Goal: Task Accomplishment & Management: Complete application form

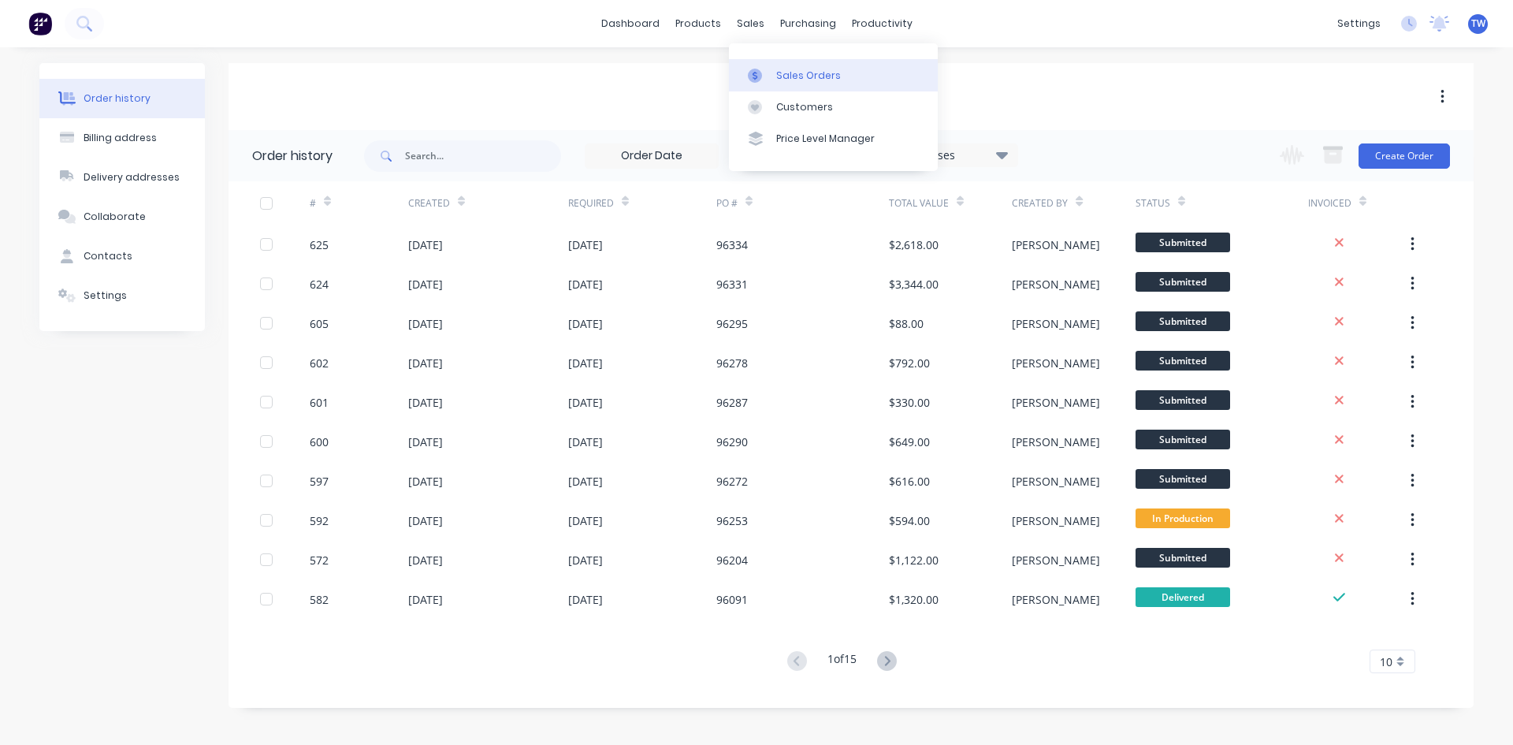
click at [788, 72] on div "Sales Orders" at bounding box center [808, 76] width 65 height 14
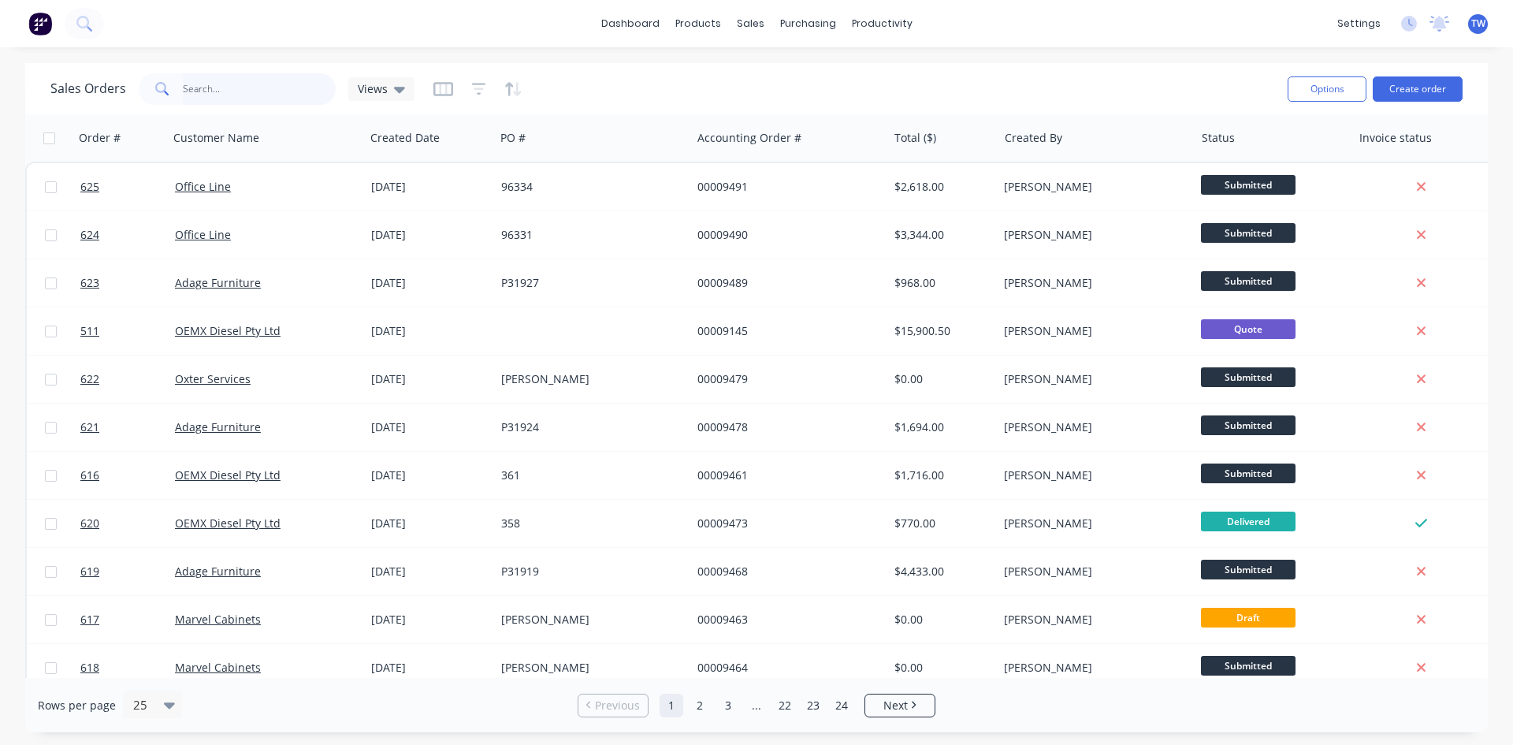
click at [275, 90] on input "text" at bounding box center [260, 89] width 154 height 32
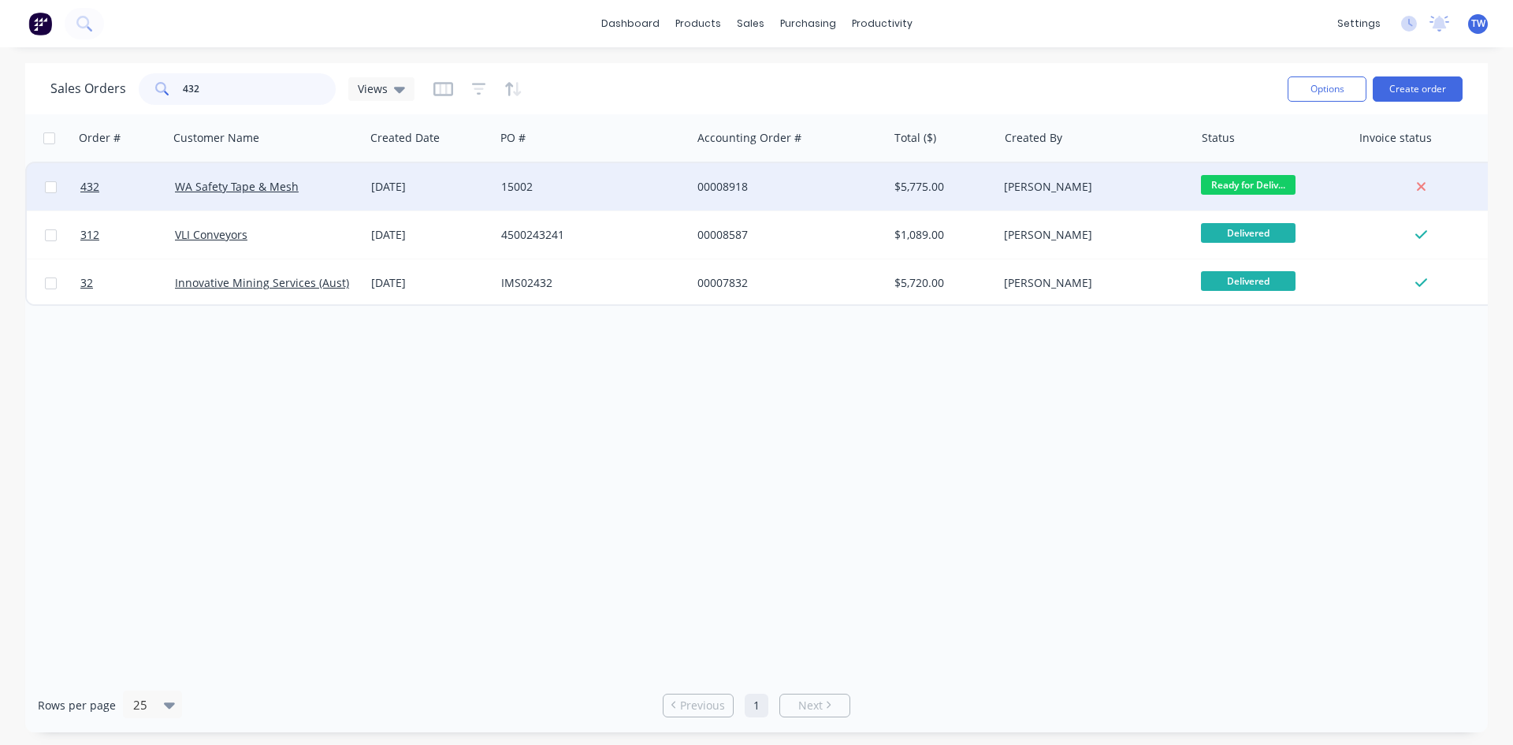
type input "432"
click at [370, 174] on div "[DATE]" at bounding box center [430, 186] width 130 height 47
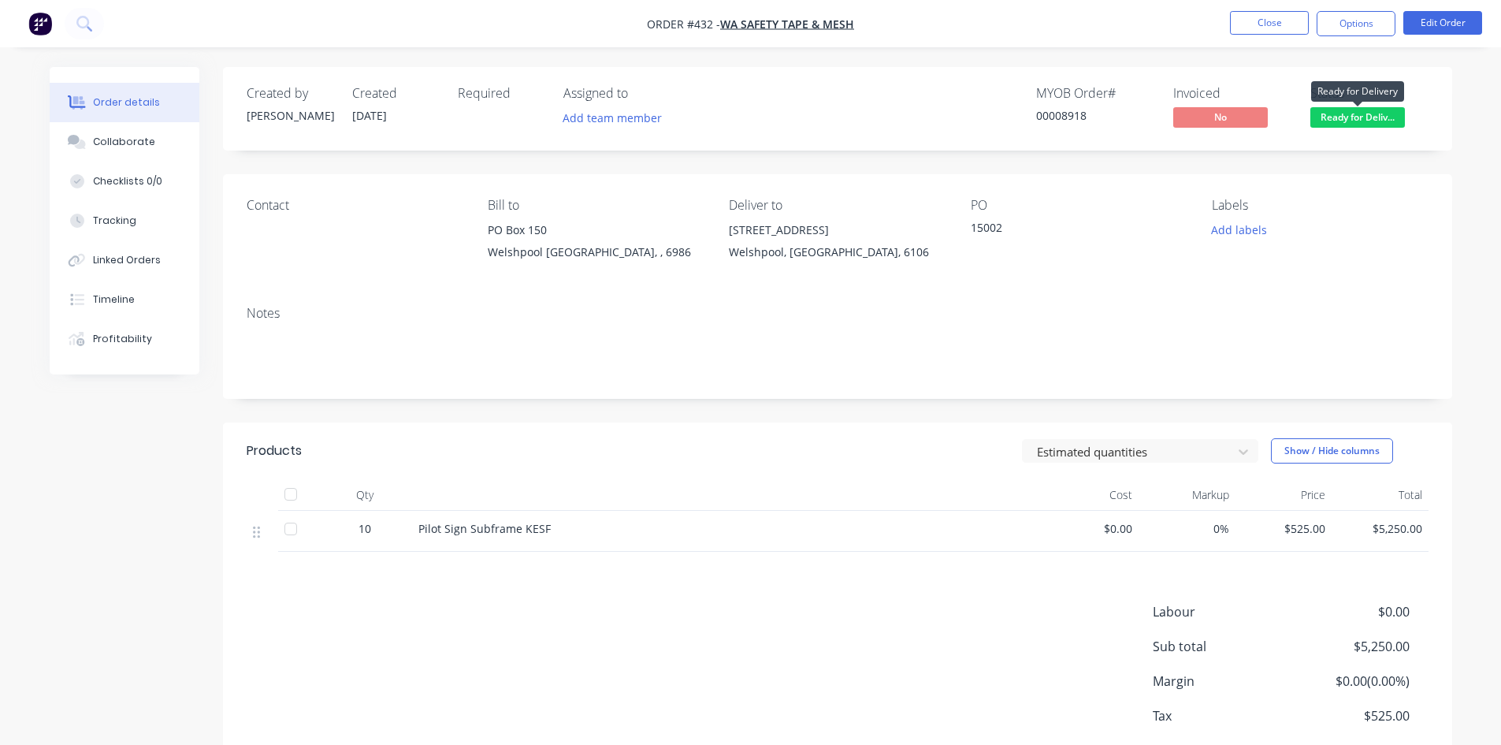
click at [1322, 121] on span "Ready for Deliv..." at bounding box center [1358, 117] width 95 height 20
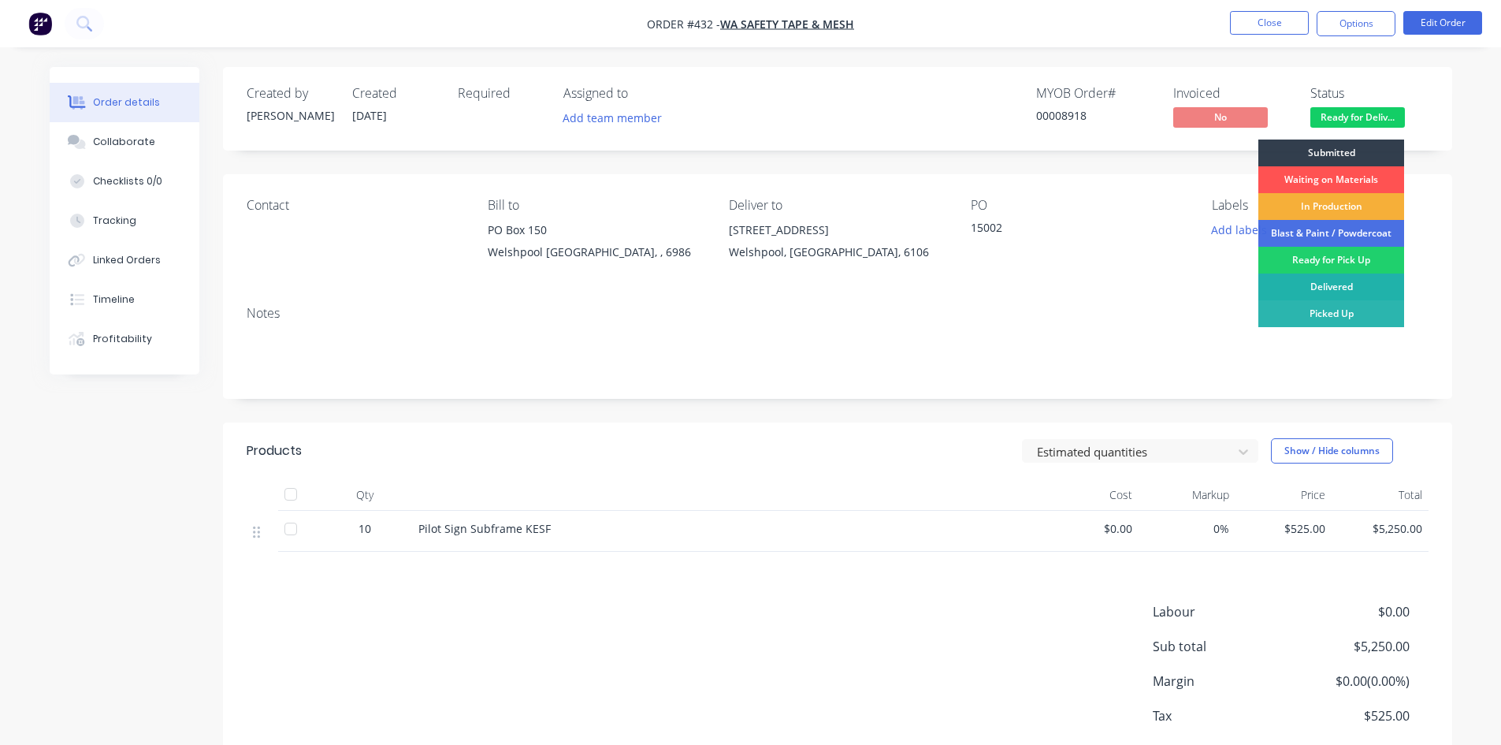
click at [1339, 285] on div "Delivered" at bounding box center [1331, 286] width 146 height 27
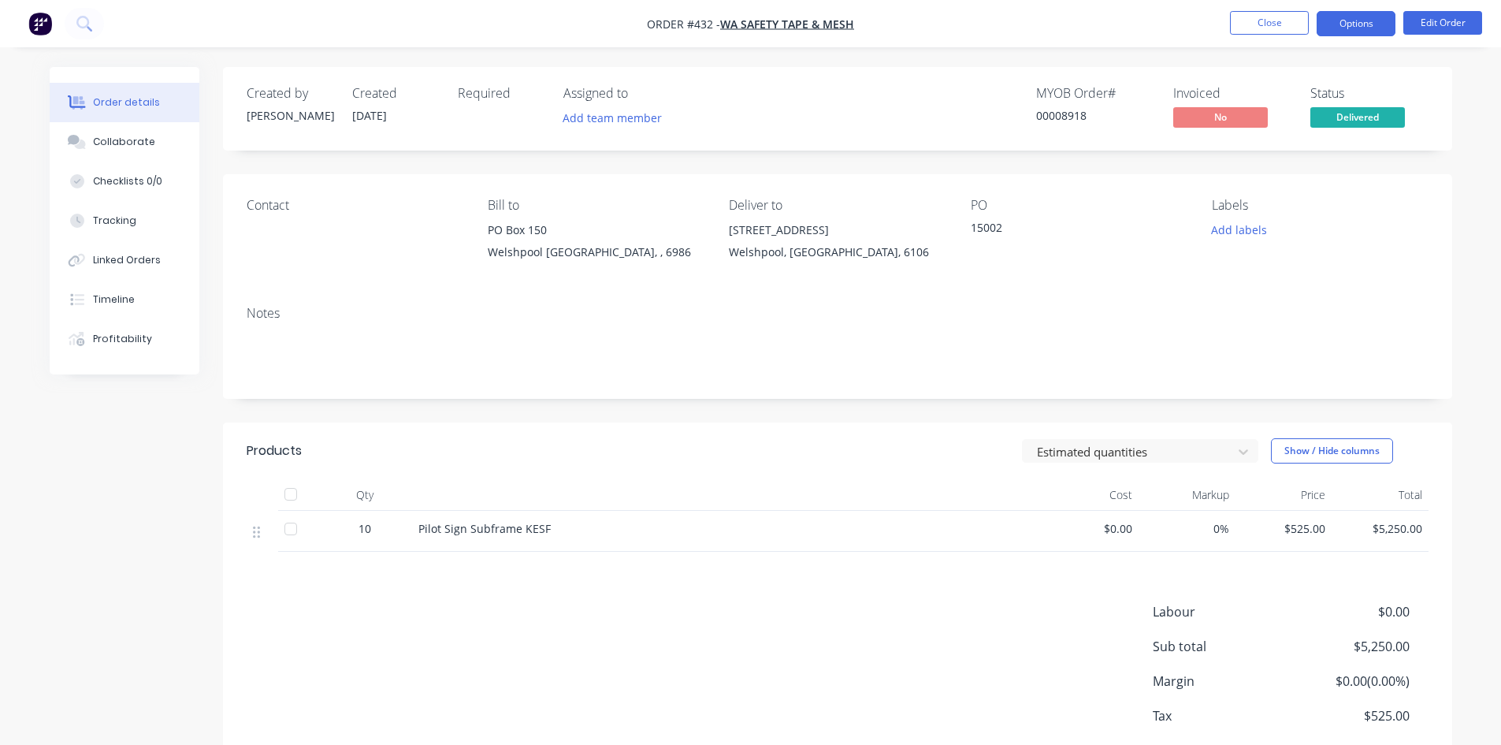
click at [1345, 34] on button "Options" at bounding box center [1356, 23] width 79 height 25
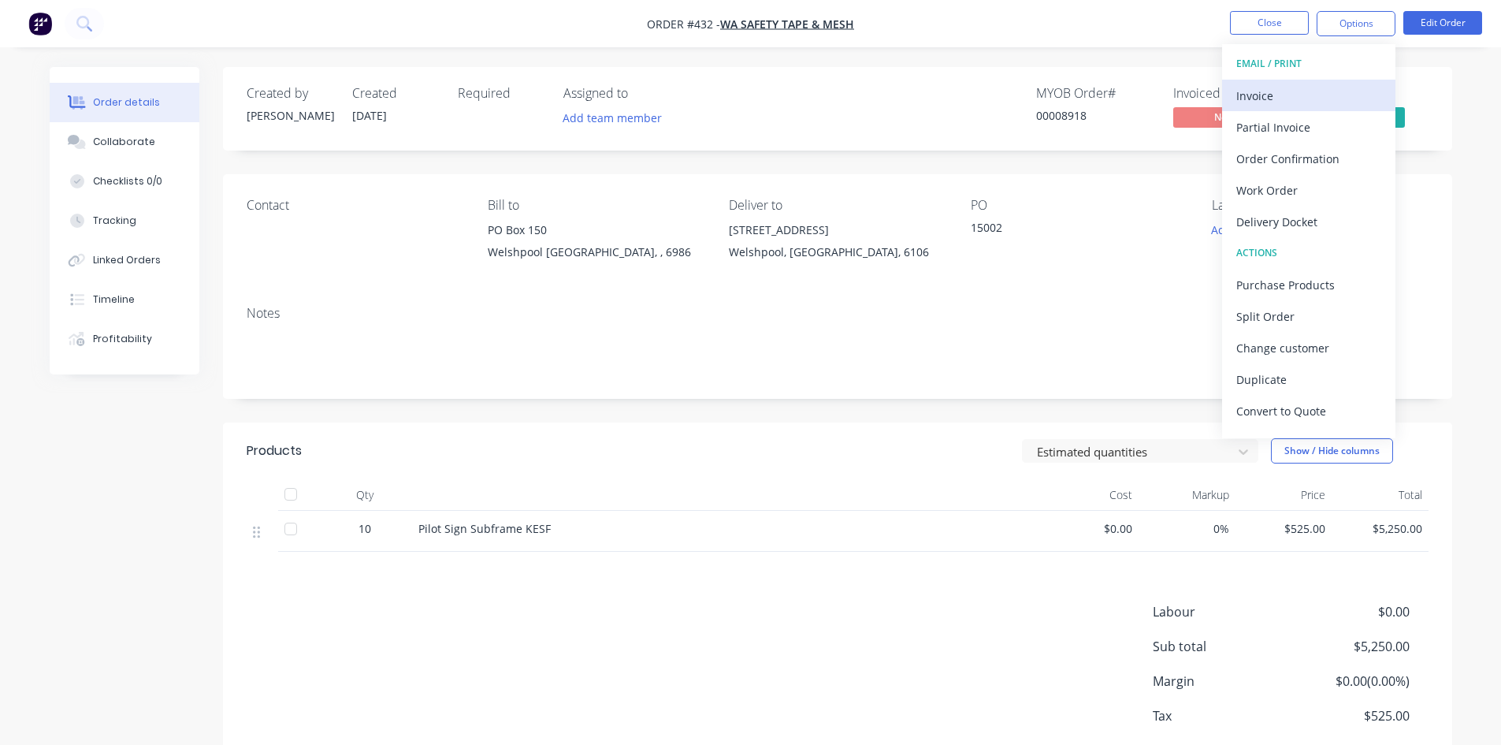
click at [1277, 95] on div "Invoice" at bounding box center [1308, 95] width 145 height 23
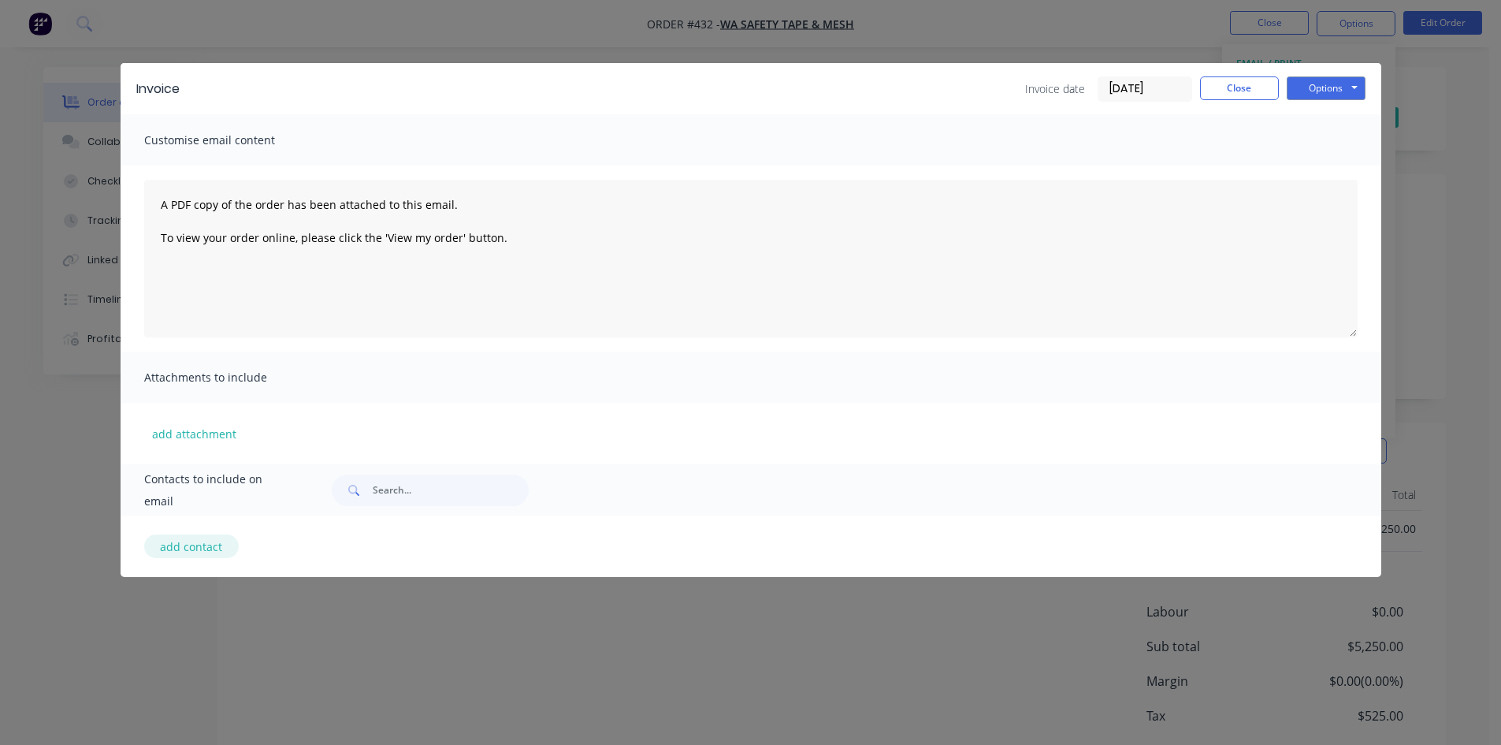
click at [212, 552] on button "add contact" at bounding box center [191, 546] width 95 height 24
select select "AU"
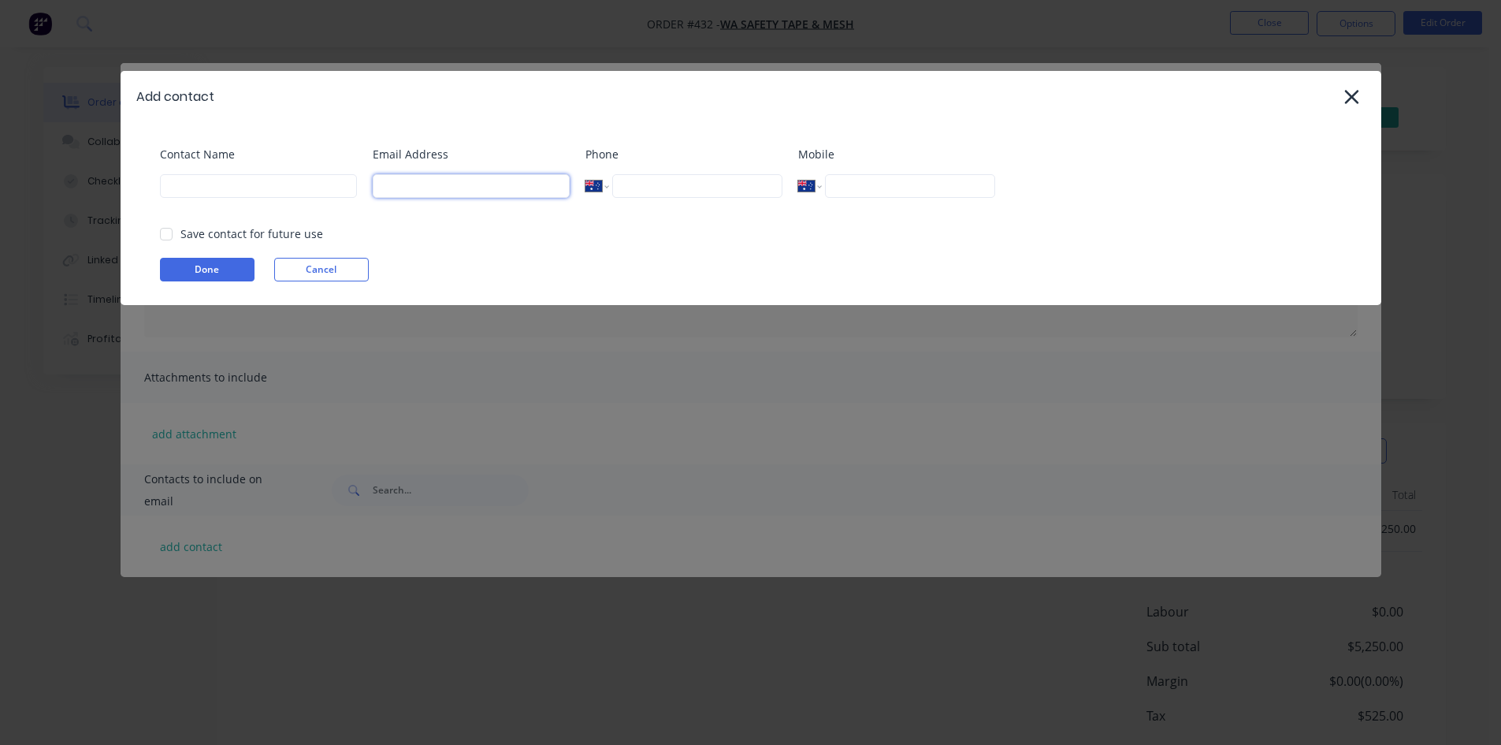
click at [402, 188] on input at bounding box center [471, 186] width 197 height 24
paste input "[EMAIL_ADDRESS][DOMAIN_NAME]"
type input "[EMAIL_ADDRESS][DOMAIN_NAME]"
click at [236, 179] on input at bounding box center [258, 186] width 197 height 24
click at [161, 232] on div at bounding box center [167, 234] width 32 height 32
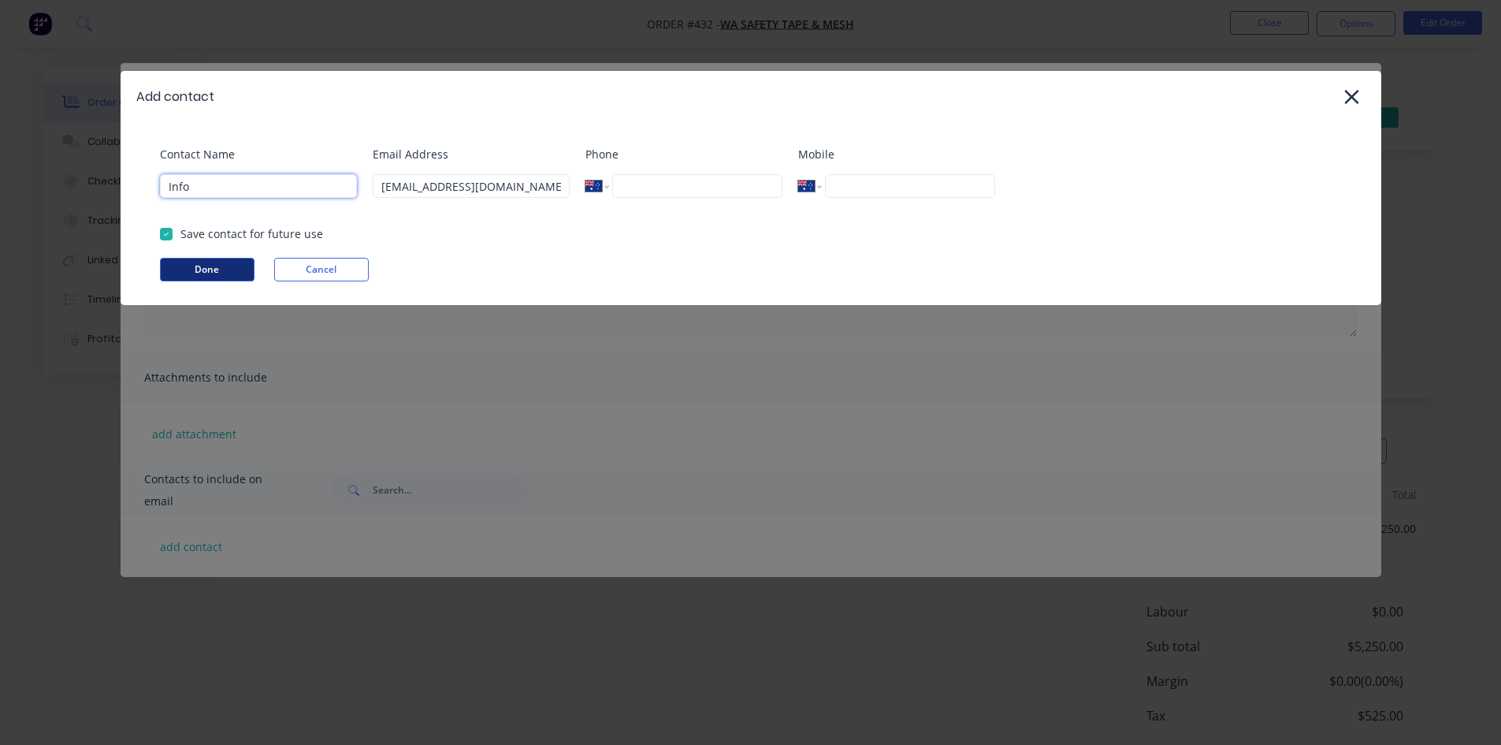
type input "Info"
click at [202, 261] on button "Done" at bounding box center [207, 270] width 95 height 24
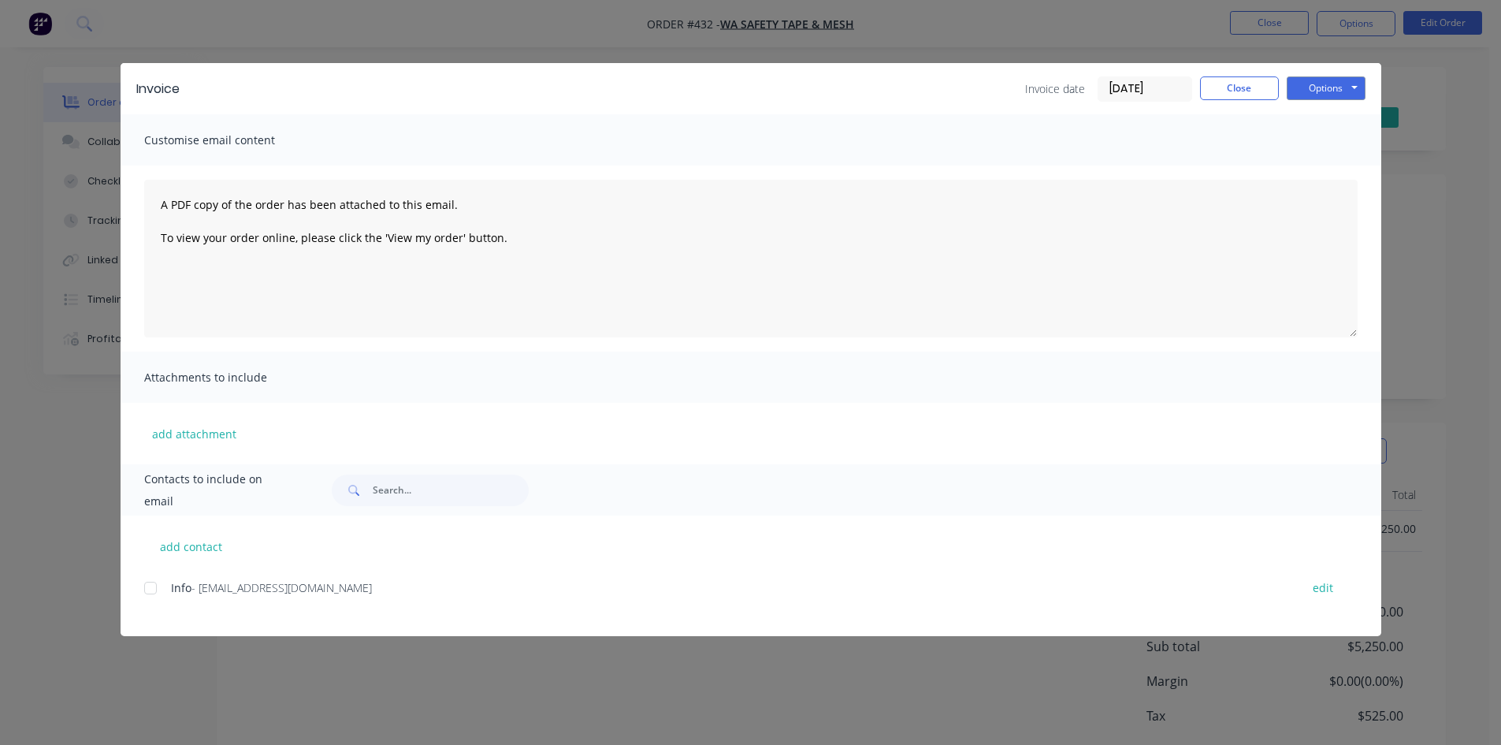
click at [154, 587] on div at bounding box center [151, 588] width 32 height 32
click at [1322, 90] on button "Options" at bounding box center [1326, 88] width 79 height 24
click at [1340, 166] on button "Email" at bounding box center [1337, 168] width 101 height 26
click at [1247, 96] on button "Close" at bounding box center [1239, 88] width 79 height 24
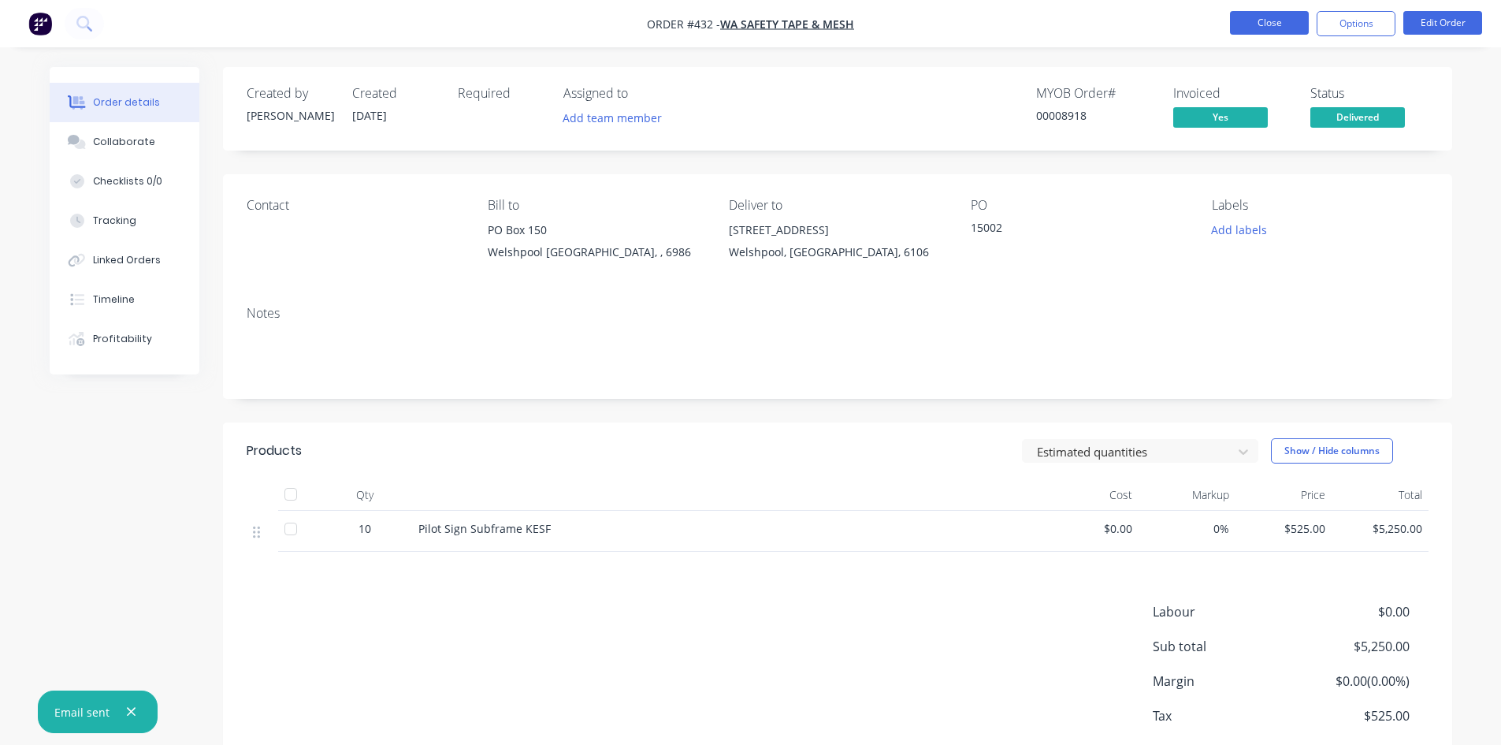
click at [1273, 27] on button "Close" at bounding box center [1269, 23] width 79 height 24
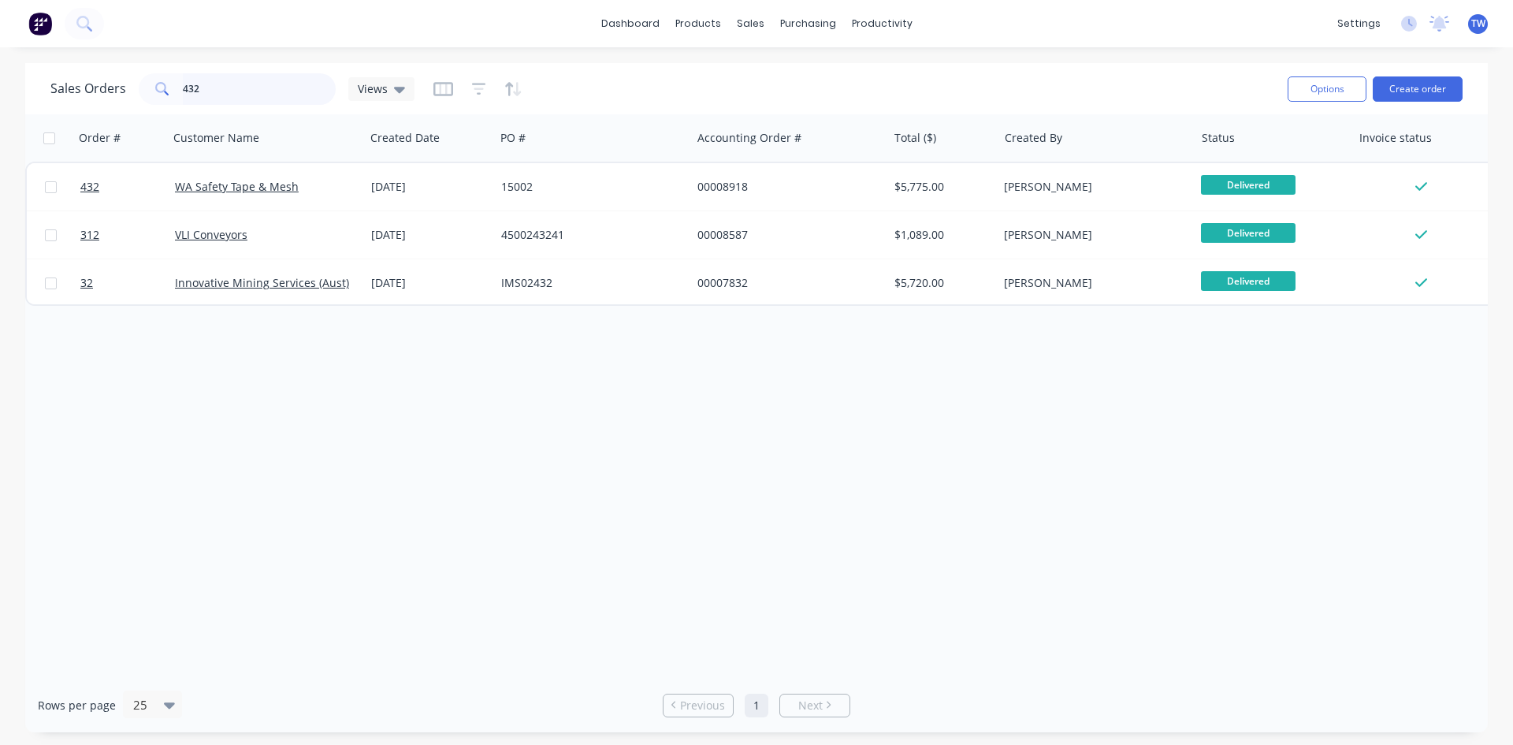
click at [249, 89] on input "432" at bounding box center [260, 89] width 154 height 32
type input "4"
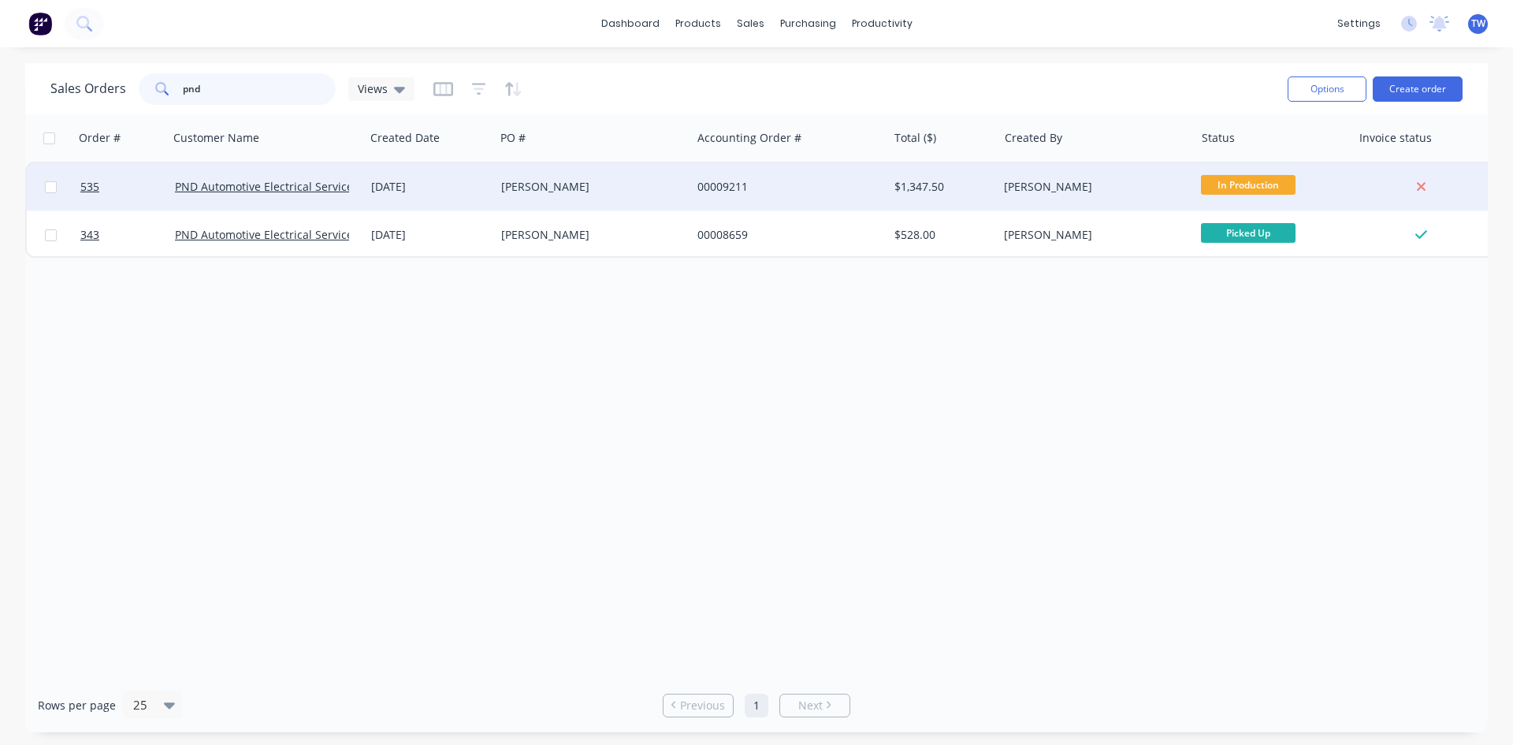
type input "pnd"
click at [1041, 187] on div "[PERSON_NAME]" at bounding box center [1091, 187] width 175 height 16
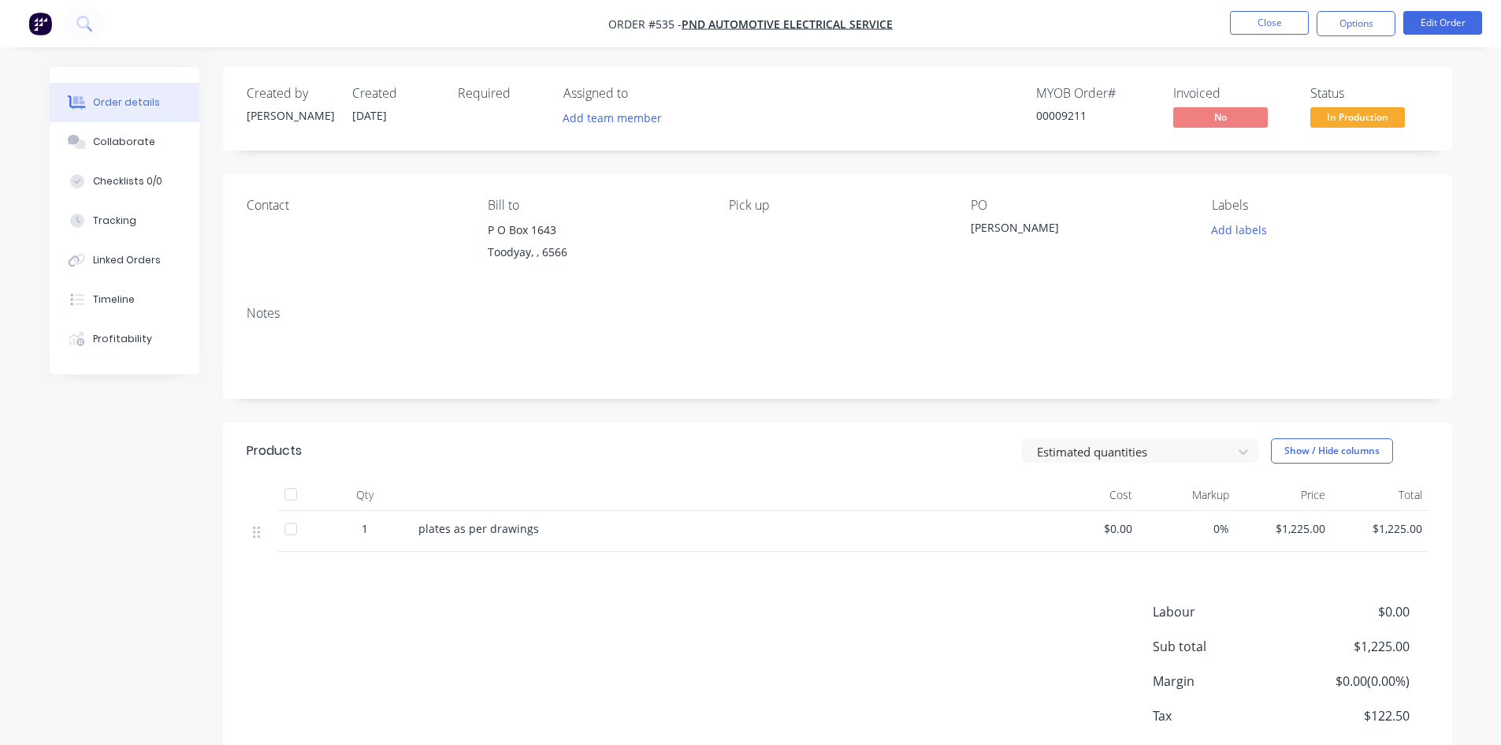
click at [1345, 118] on span "In Production" at bounding box center [1358, 117] width 95 height 20
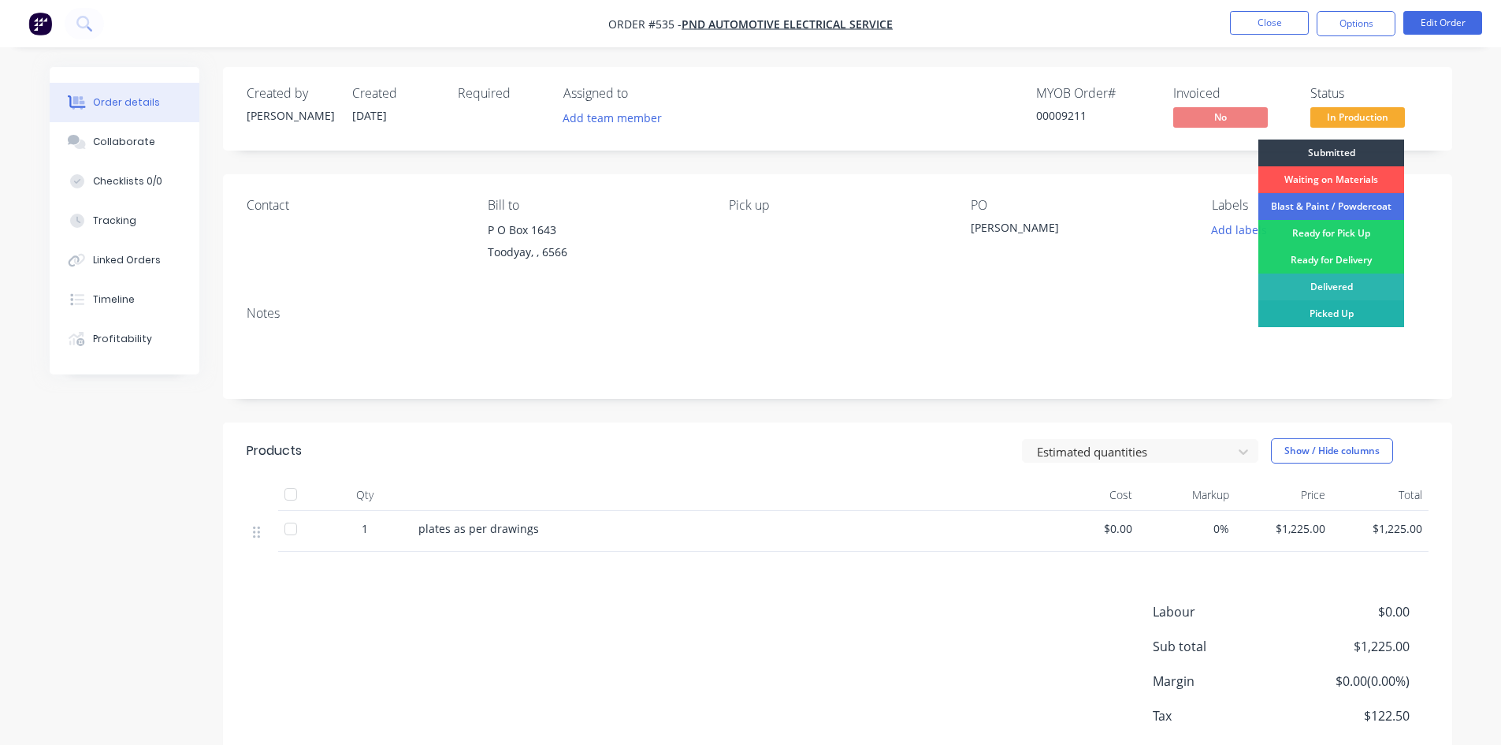
click at [1370, 314] on div "Picked Up" at bounding box center [1331, 313] width 146 height 27
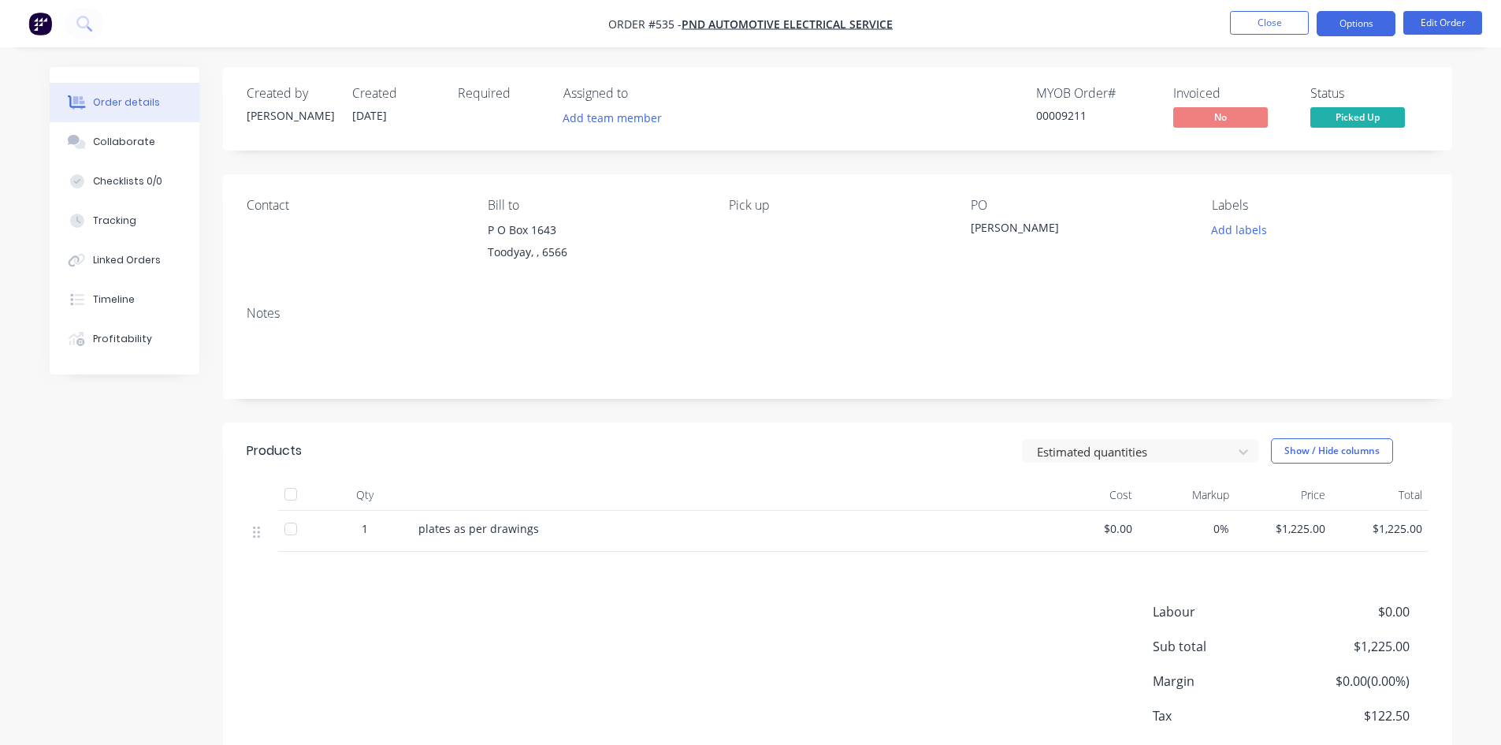
click at [1358, 27] on button "Options" at bounding box center [1356, 23] width 79 height 25
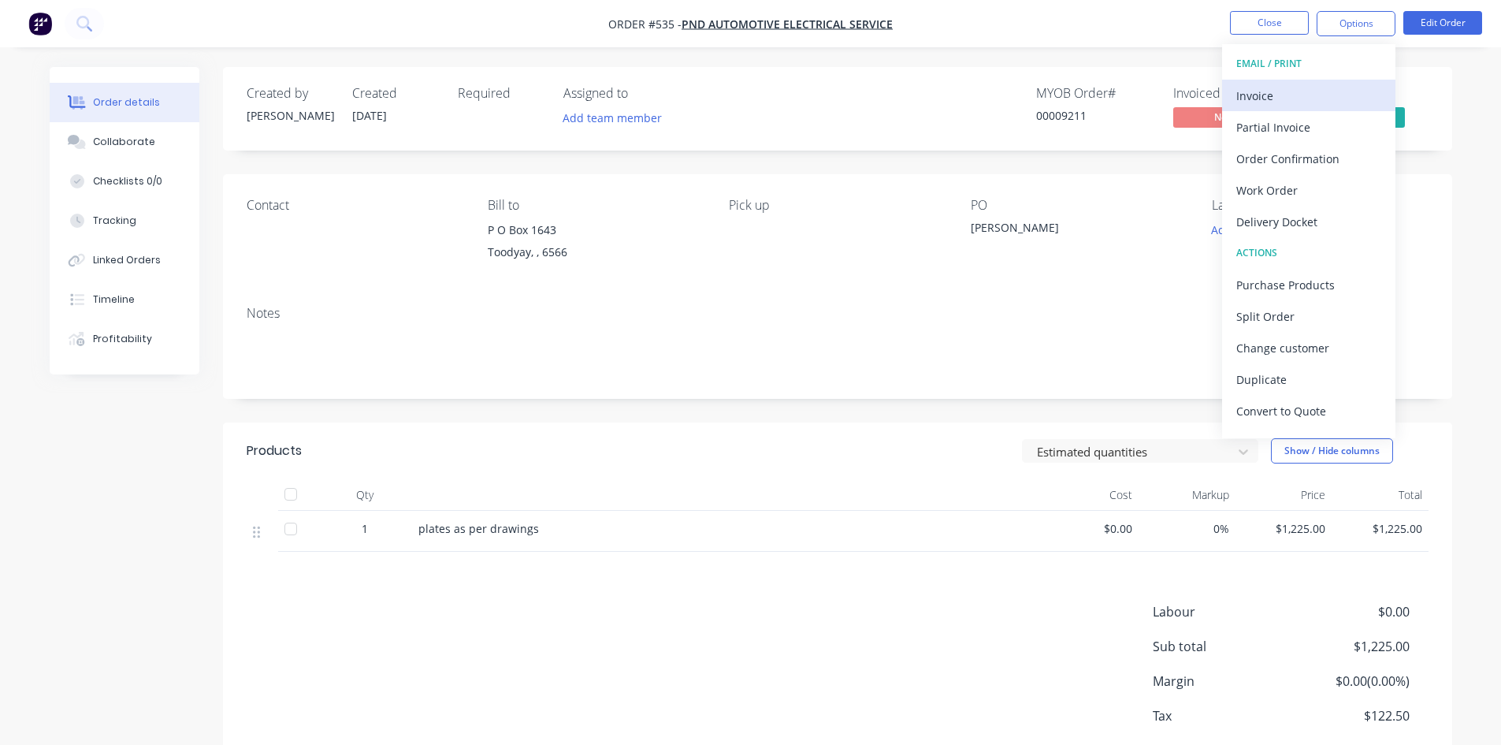
click at [1300, 91] on div "Invoice" at bounding box center [1308, 95] width 145 height 23
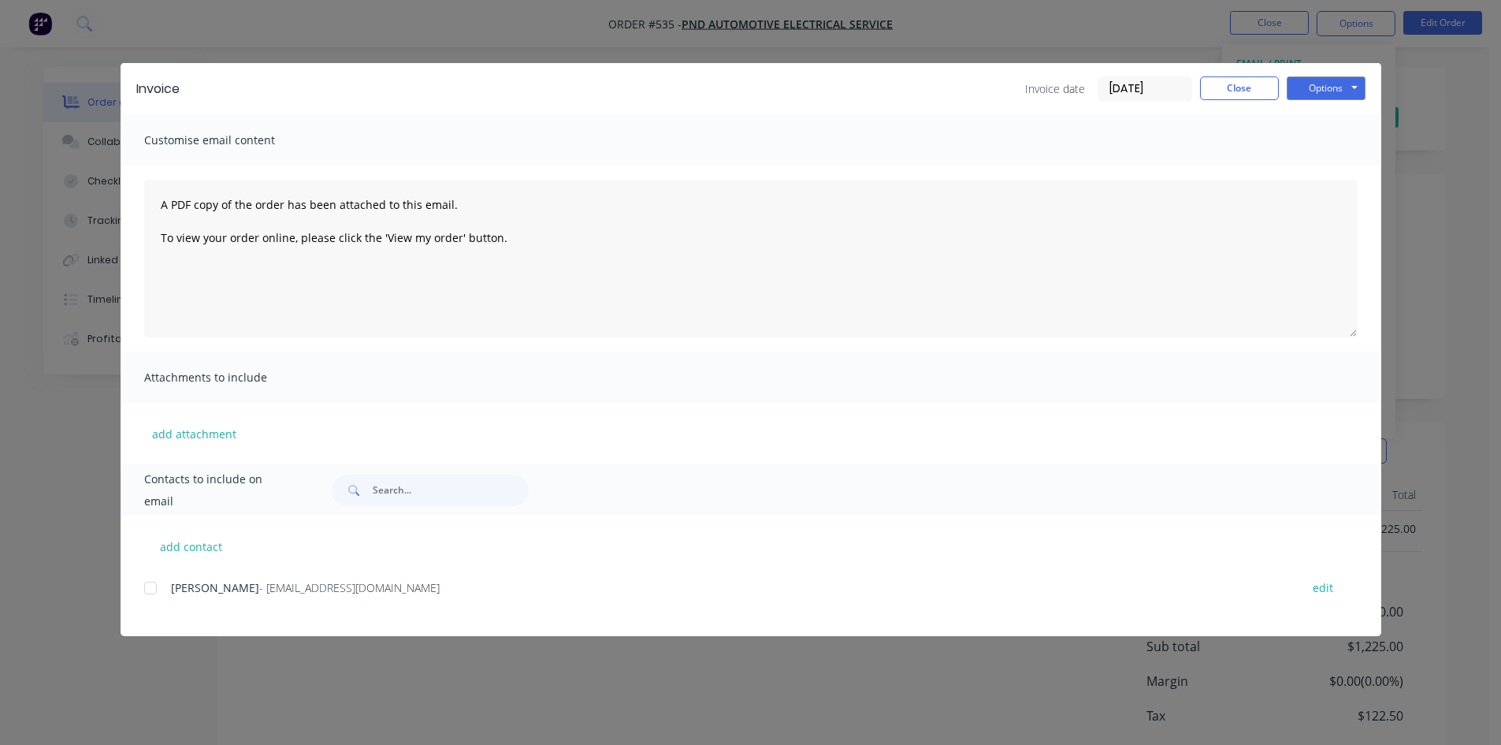
click at [151, 587] on div at bounding box center [151, 588] width 32 height 32
click at [1314, 91] on button "Options" at bounding box center [1326, 88] width 79 height 24
click at [1325, 168] on button "Email" at bounding box center [1337, 168] width 101 height 26
click at [1244, 85] on button "Close" at bounding box center [1239, 88] width 79 height 24
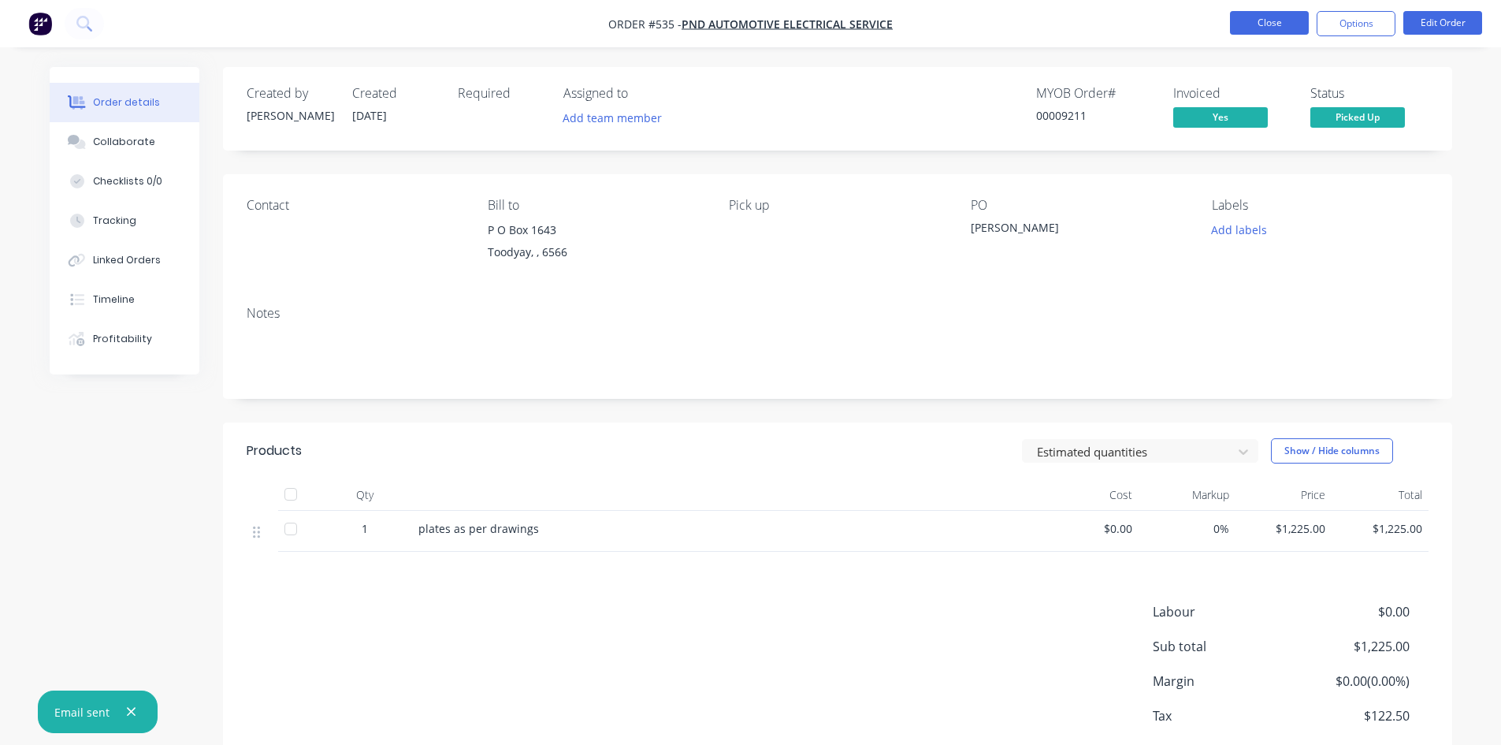
click at [1264, 20] on button "Close" at bounding box center [1269, 23] width 79 height 24
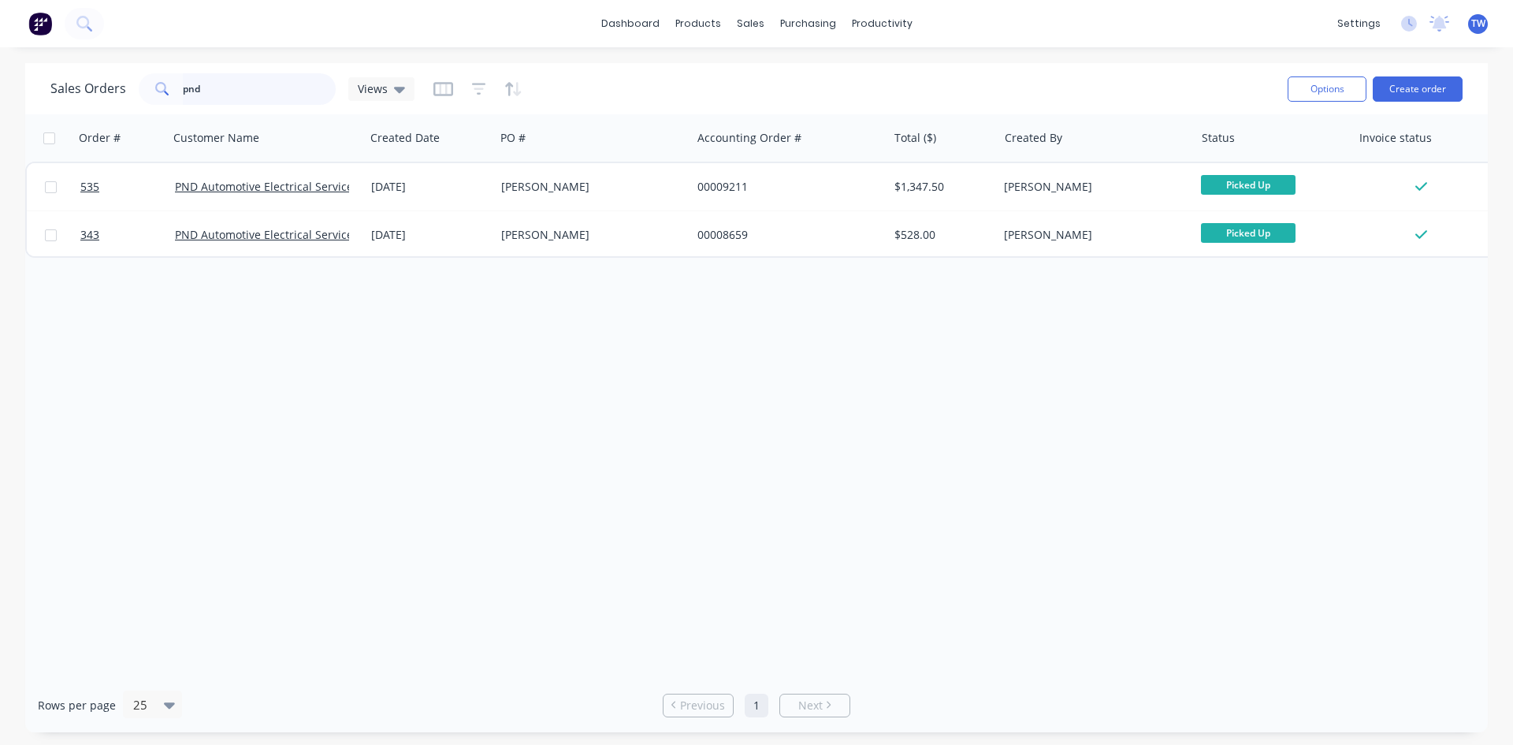
click at [229, 87] on input "pnd" at bounding box center [260, 89] width 154 height 32
type input "p"
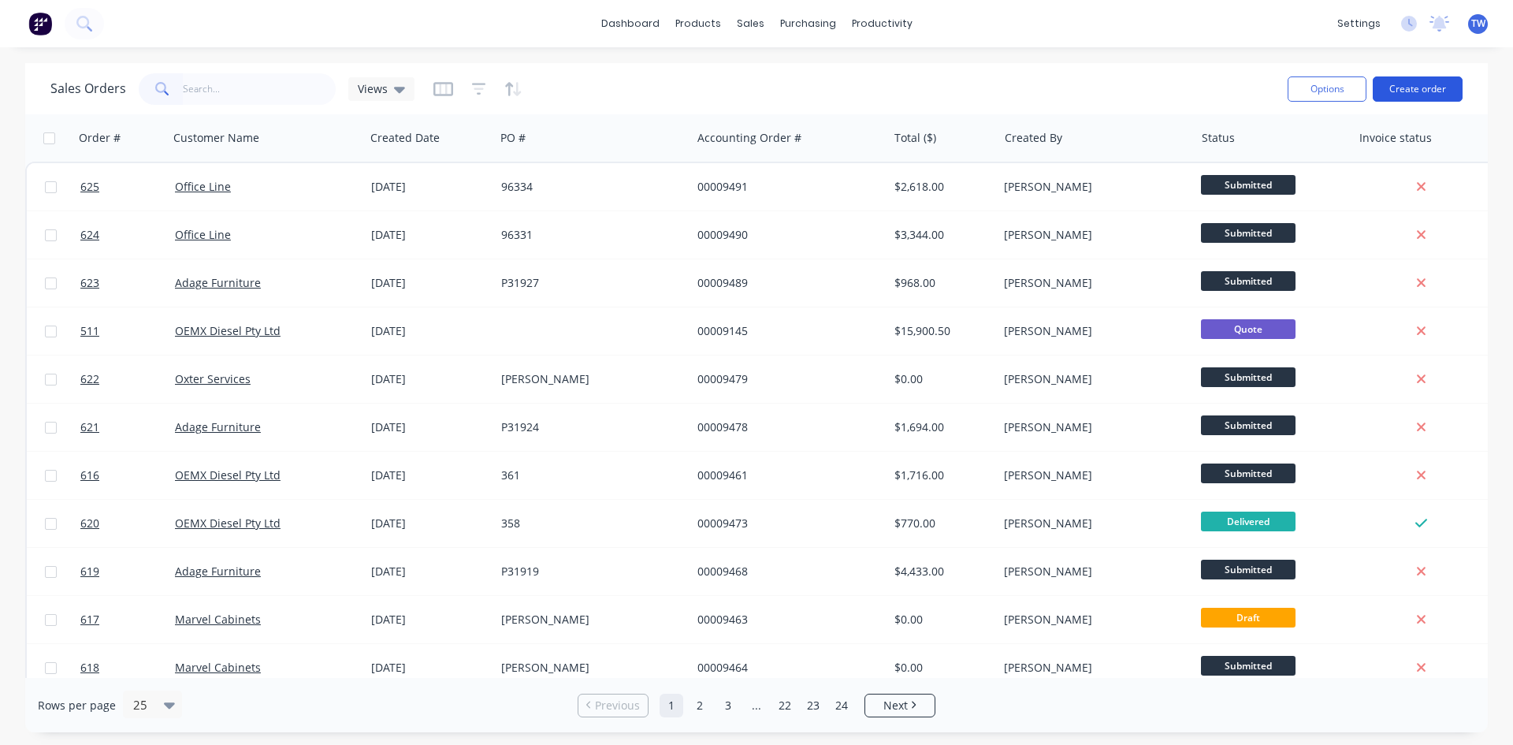
click at [1416, 91] on button "Create order" at bounding box center [1418, 88] width 90 height 25
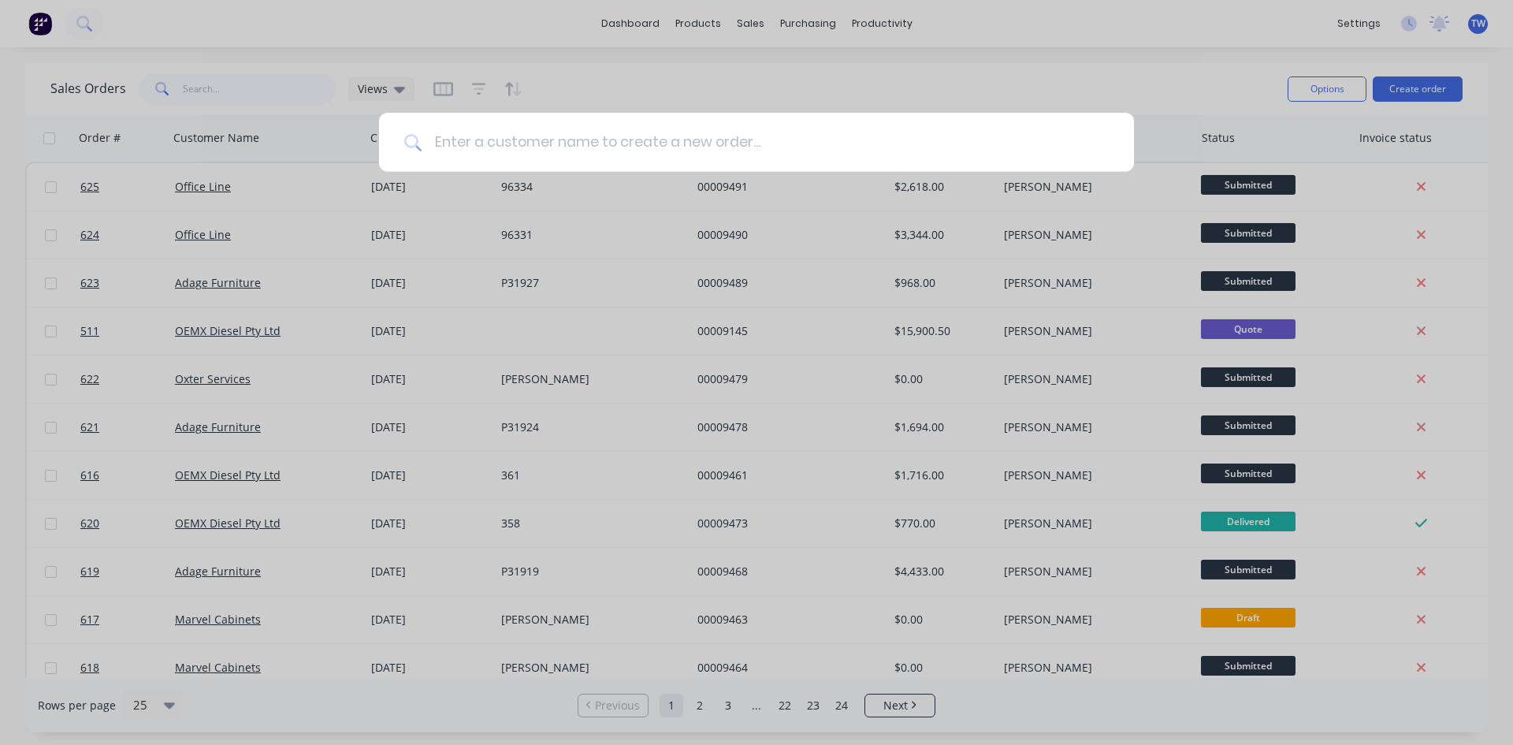
drag, startPoint x: 823, startPoint y: 154, endPoint x: 812, endPoint y: 137, distance: 19.5
click at [822, 153] on input at bounding box center [765, 142] width 687 height 59
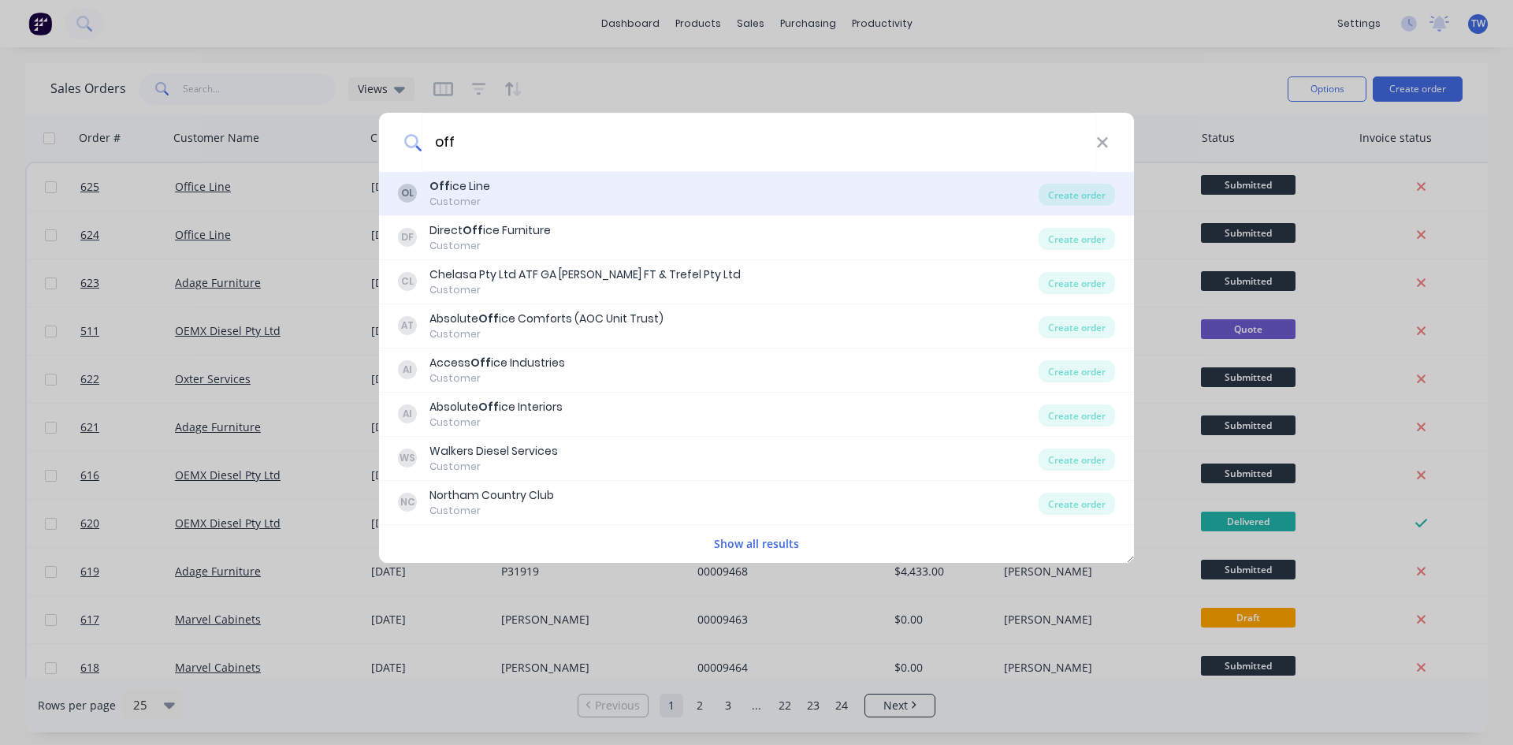
type input "off"
click at [479, 195] on div "Customer" at bounding box center [459, 202] width 61 height 14
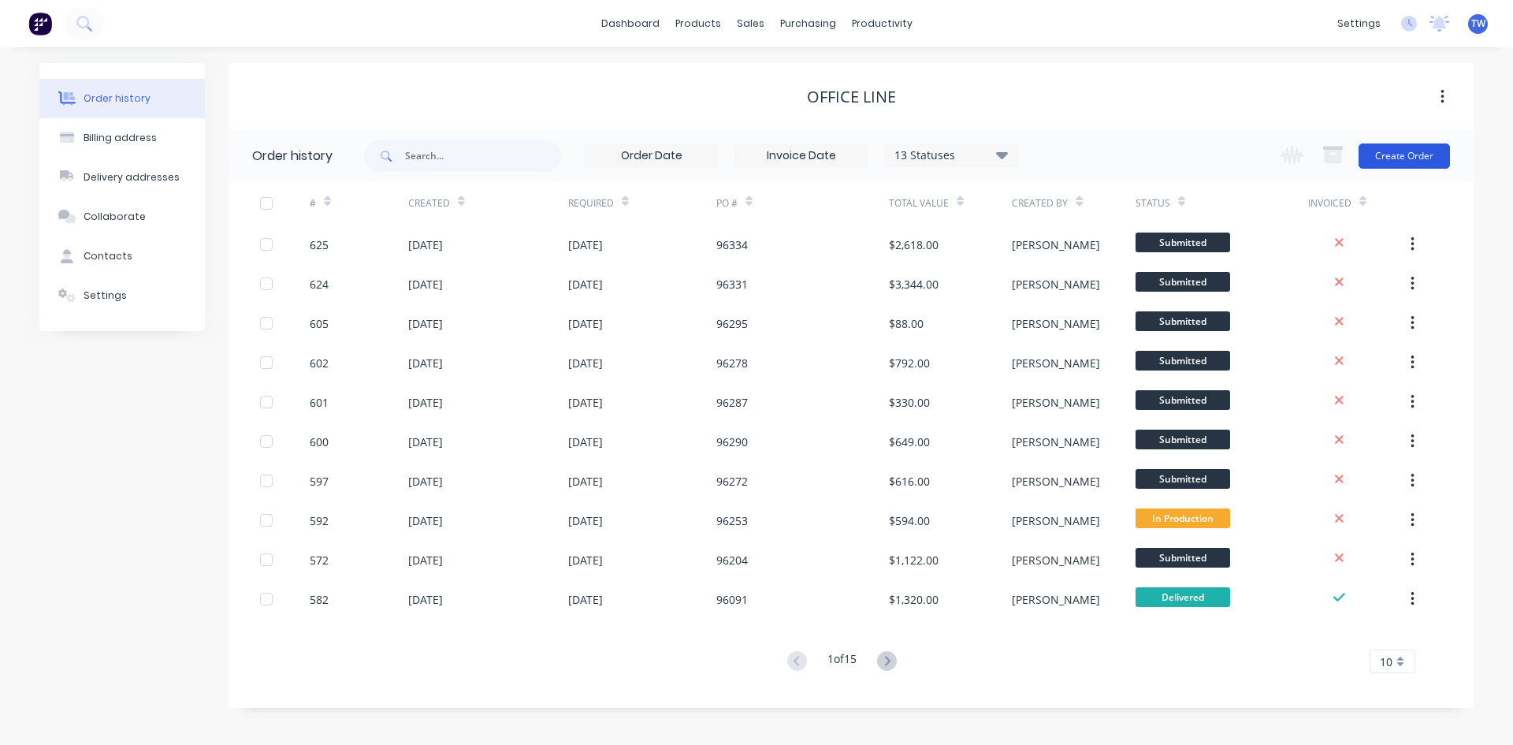
click at [1426, 157] on button "Create Order" at bounding box center [1404, 155] width 91 height 25
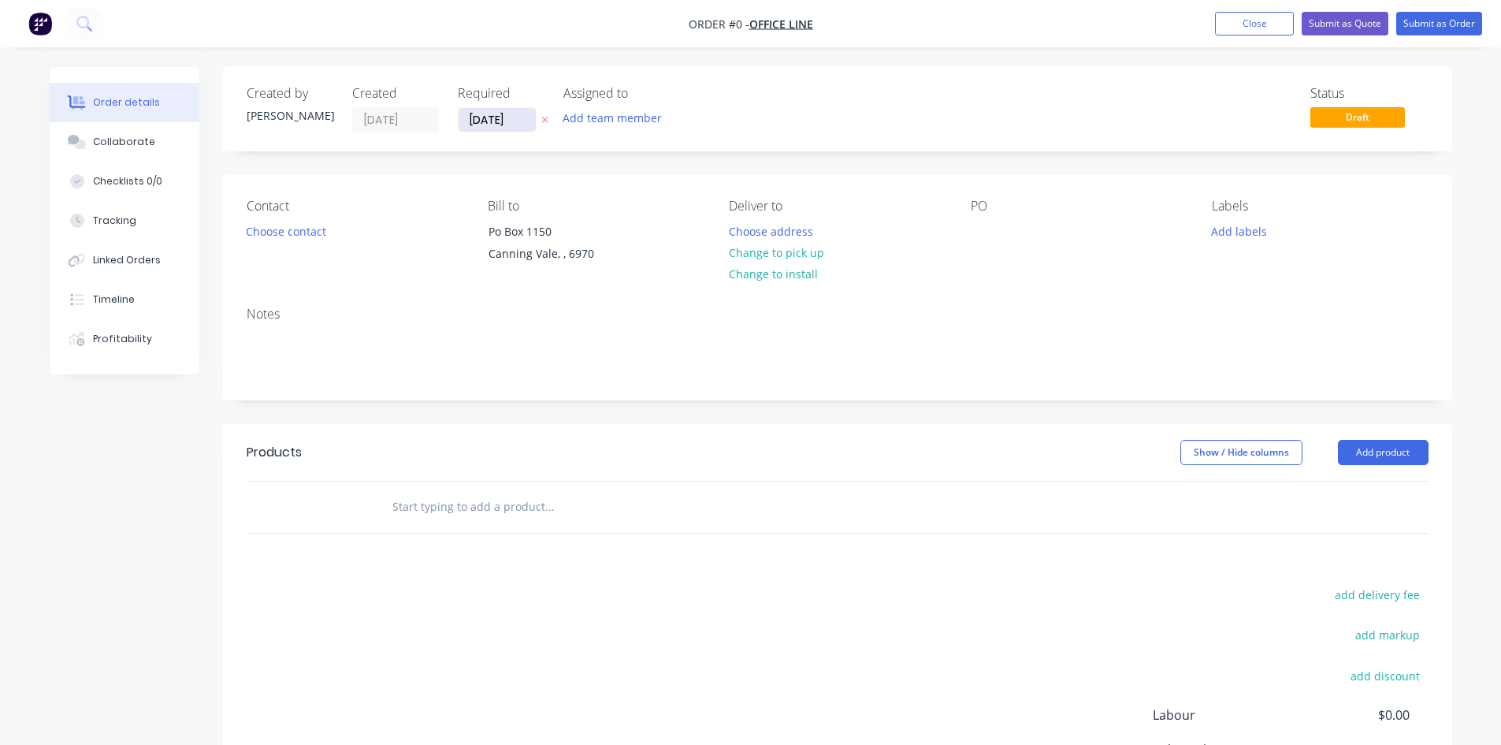
click at [505, 125] on input "[DATE]" at bounding box center [497, 120] width 77 height 24
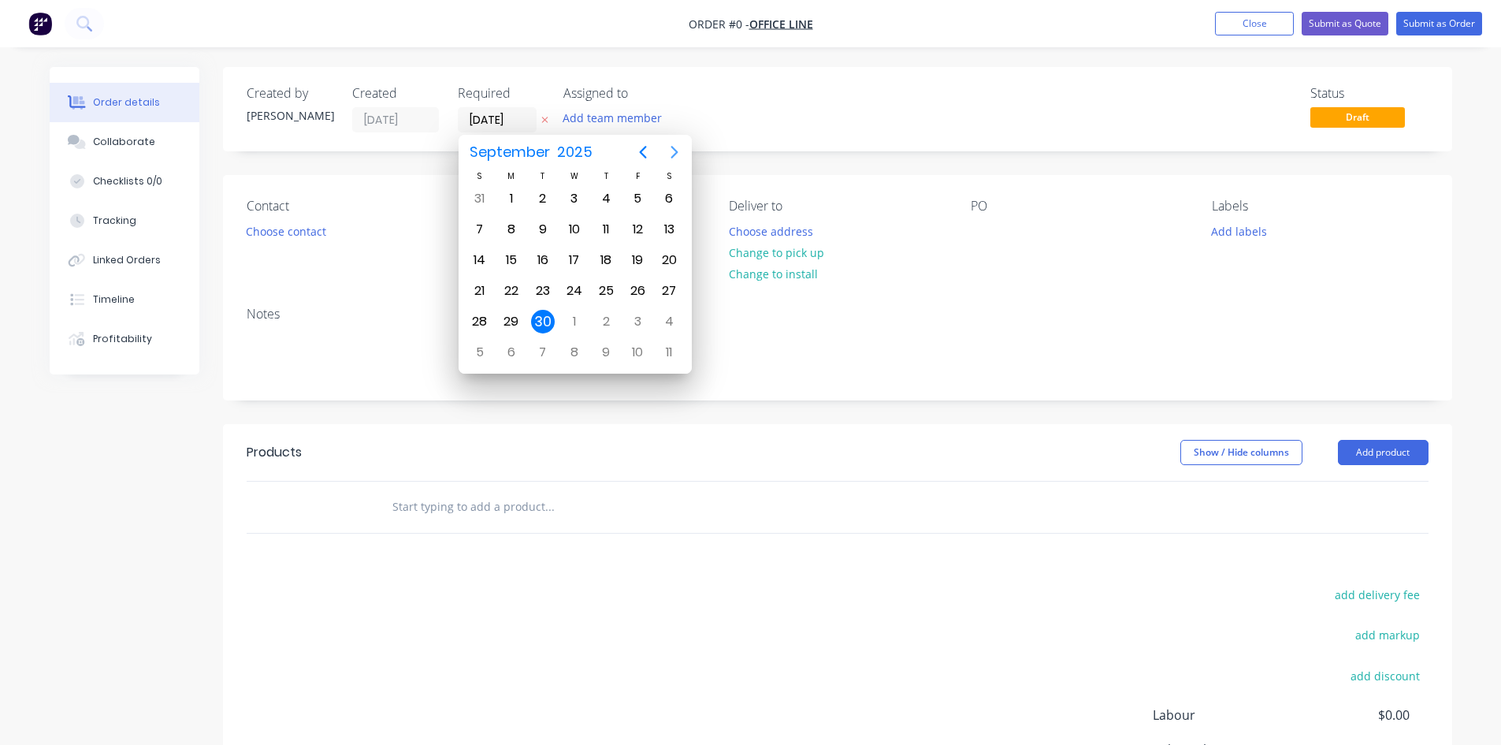
click at [673, 154] on icon "Next page" at bounding box center [674, 152] width 19 height 19
click at [556, 290] on div "21" at bounding box center [543, 291] width 32 height 30
type input "[DATE]"
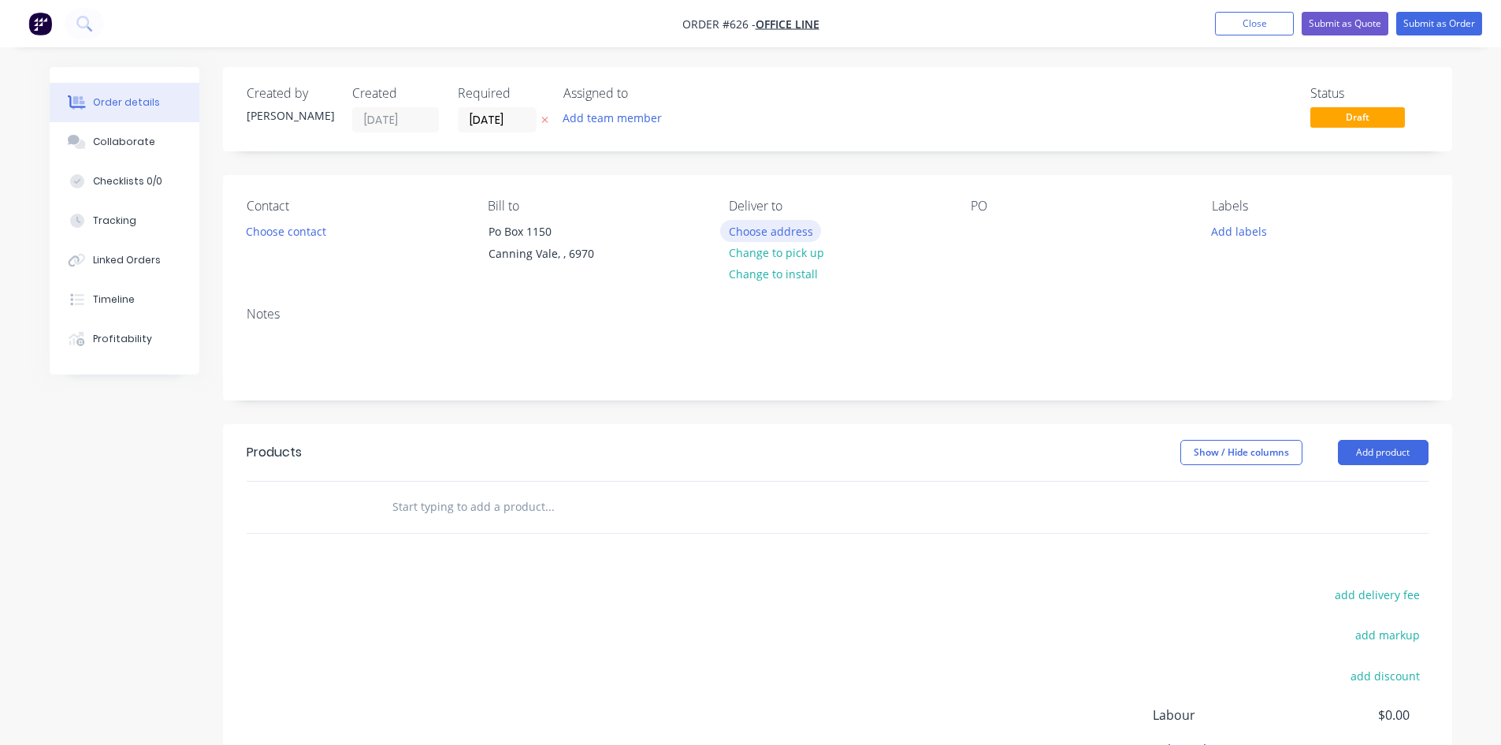
click at [797, 236] on button "Choose address" at bounding box center [770, 230] width 101 height 21
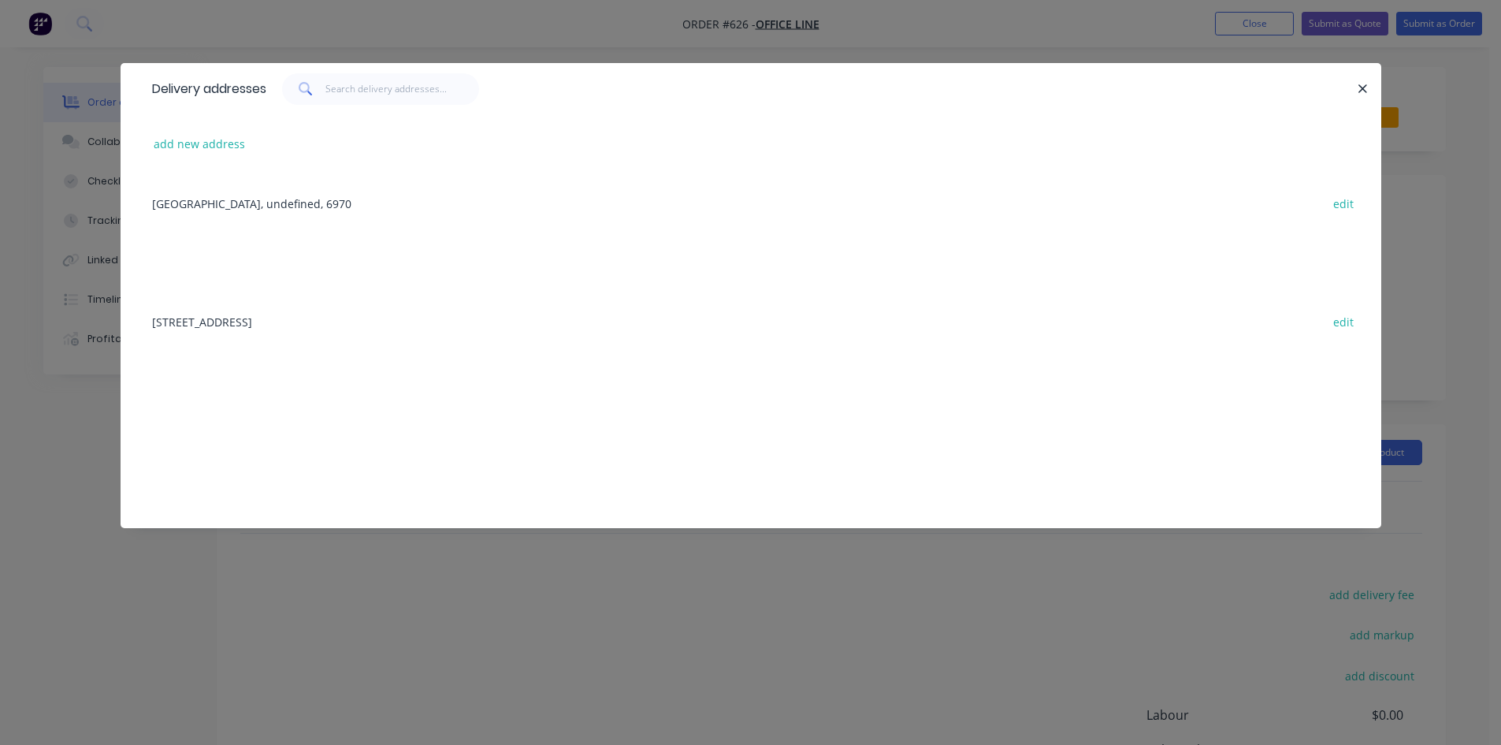
click at [443, 325] on div "[STREET_ADDRESS] edit" at bounding box center [751, 321] width 1214 height 59
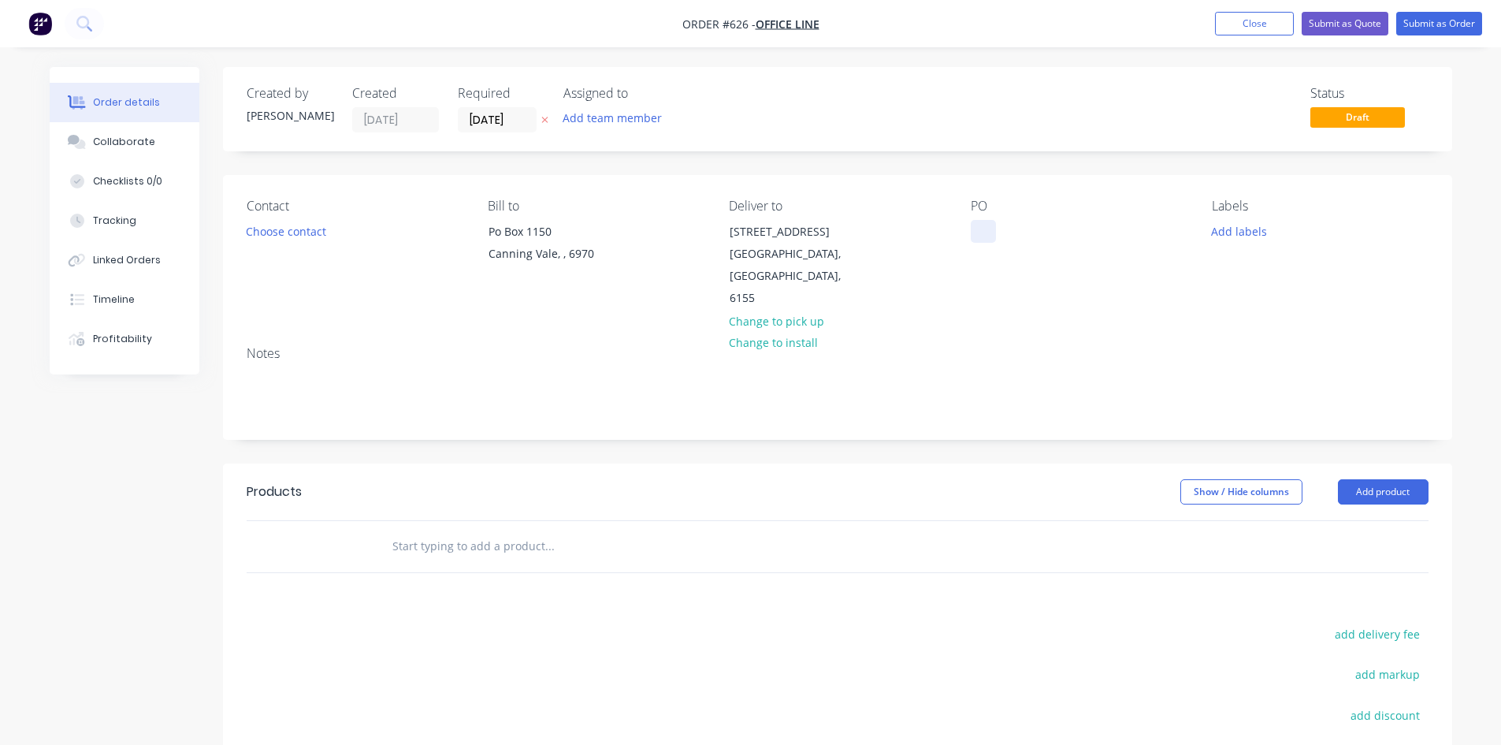
click at [987, 231] on div at bounding box center [983, 231] width 25 height 23
click at [1368, 479] on button "Add product" at bounding box center [1383, 491] width 91 height 25
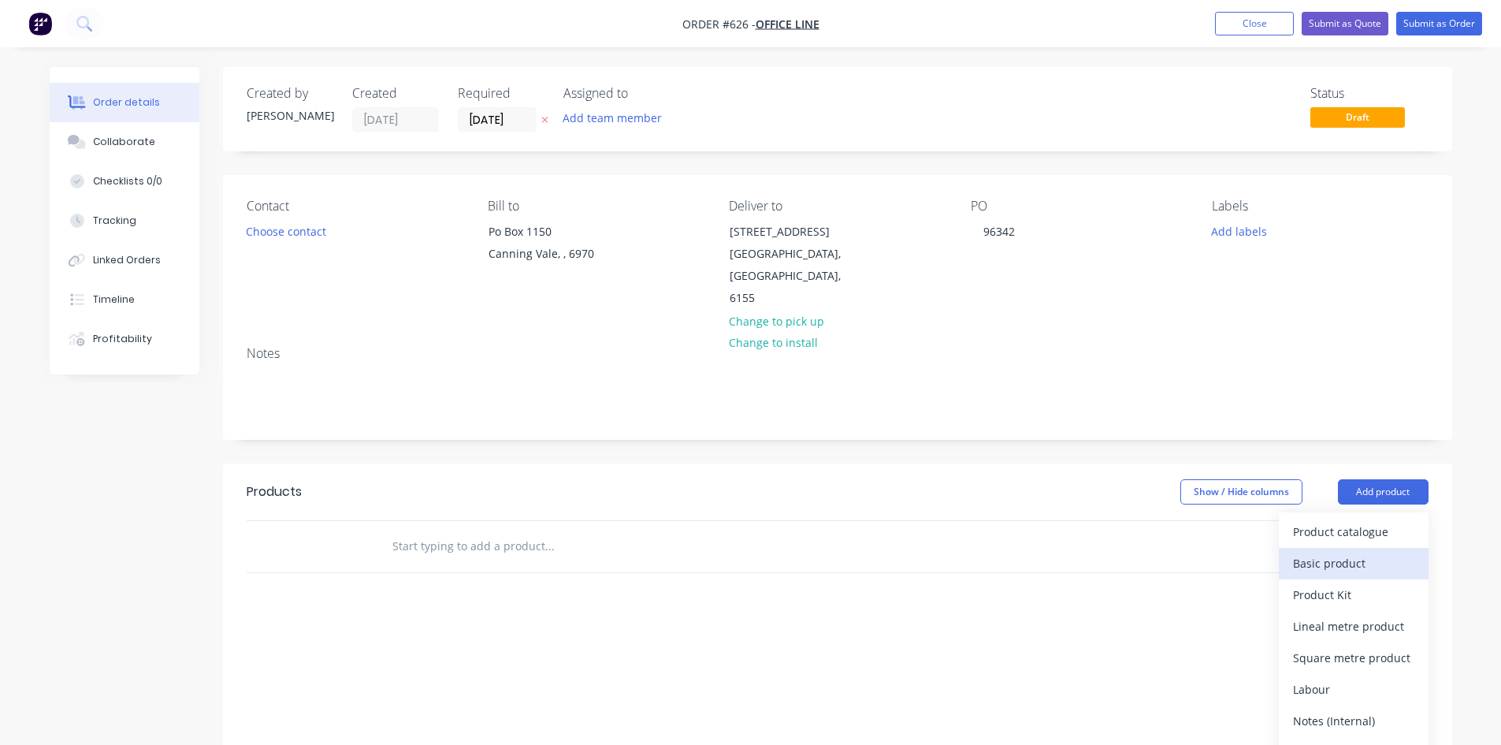
click at [1353, 552] on div "Basic product" at bounding box center [1353, 563] width 121 height 23
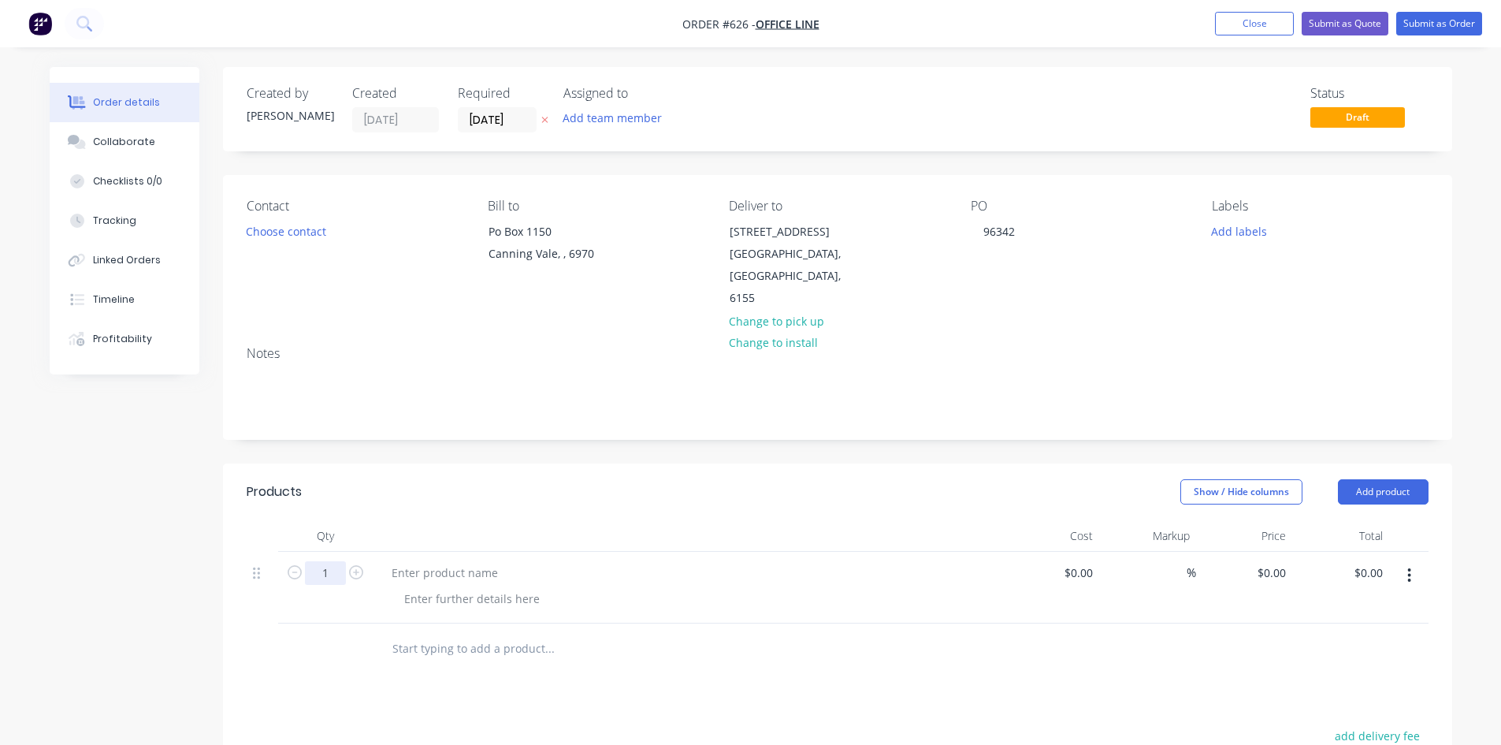
click at [336, 561] on input "1" at bounding box center [325, 573] width 41 height 24
type input "8"
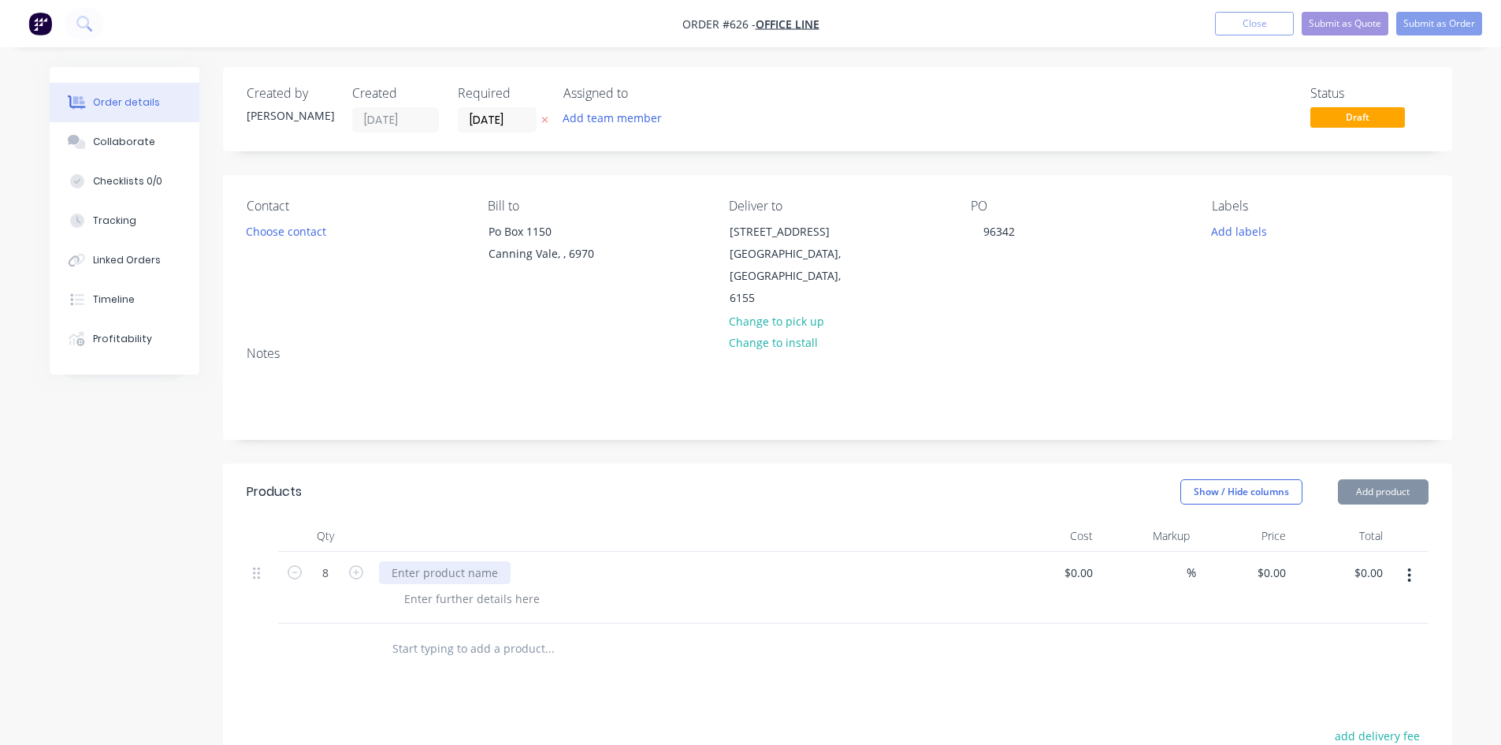
click at [442, 561] on div at bounding box center [445, 572] width 132 height 23
click at [455, 561] on div at bounding box center [445, 572] width 132 height 23
paste div
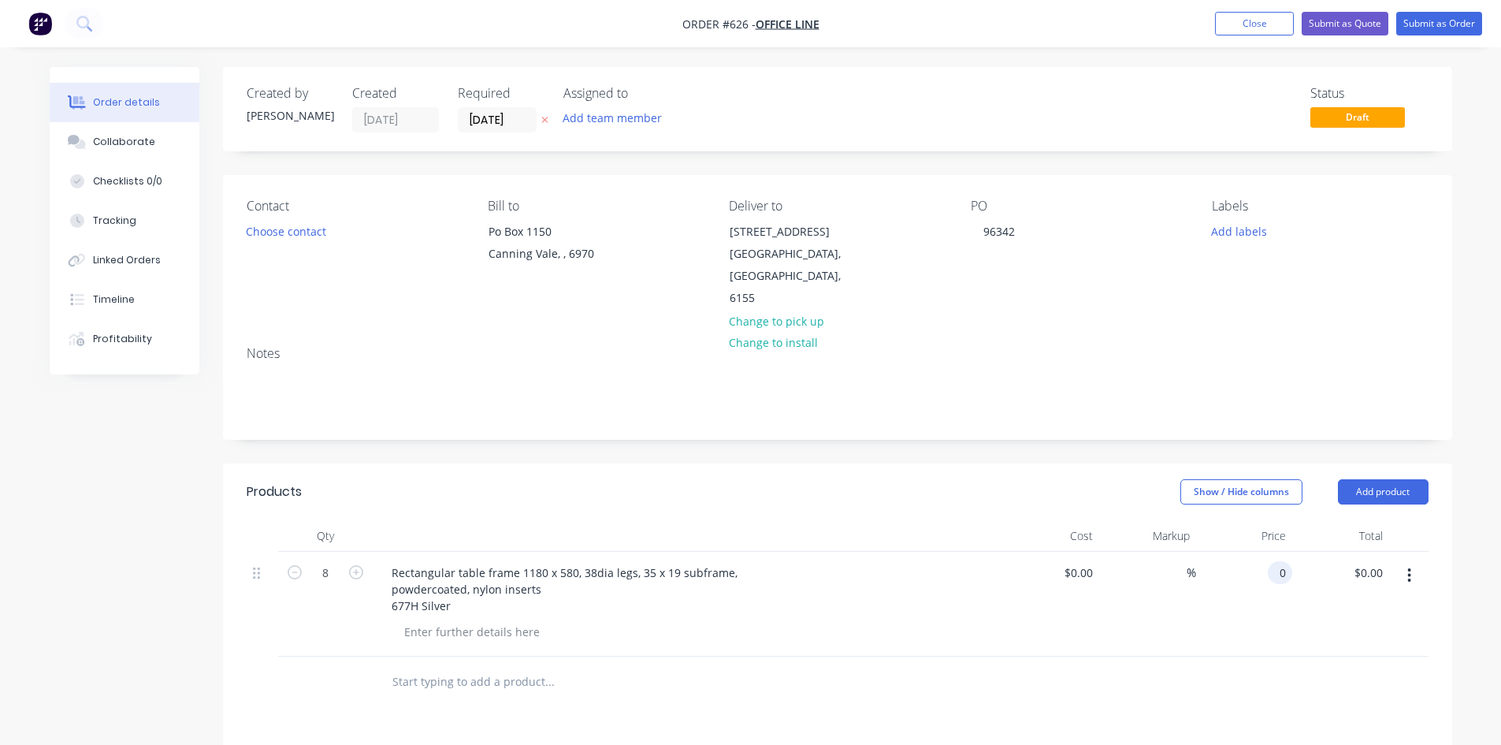
click at [1287, 561] on input "0" at bounding box center [1283, 572] width 18 height 23
type input "$125.00"
type input "$1,000.00"
click at [1394, 479] on button "Add product" at bounding box center [1383, 491] width 91 height 25
click at [1363, 552] on div "Basic product" at bounding box center [1353, 563] width 121 height 23
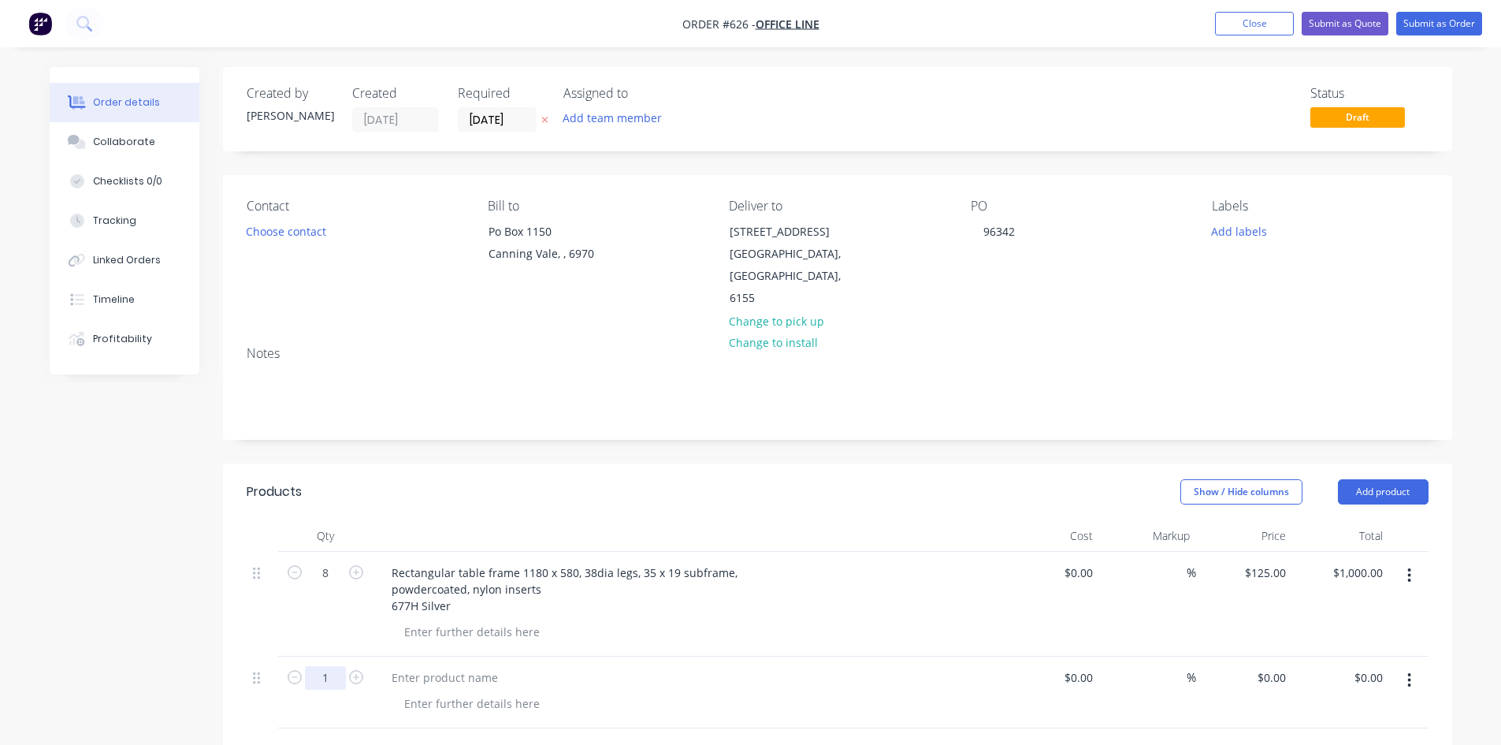
click at [322, 666] on input "1" at bounding box center [325, 678] width 41 height 24
type input "6"
click at [511, 666] on div at bounding box center [688, 677] width 618 height 23
click at [495, 666] on div at bounding box center [445, 677] width 132 height 23
click at [467, 666] on div at bounding box center [445, 677] width 132 height 23
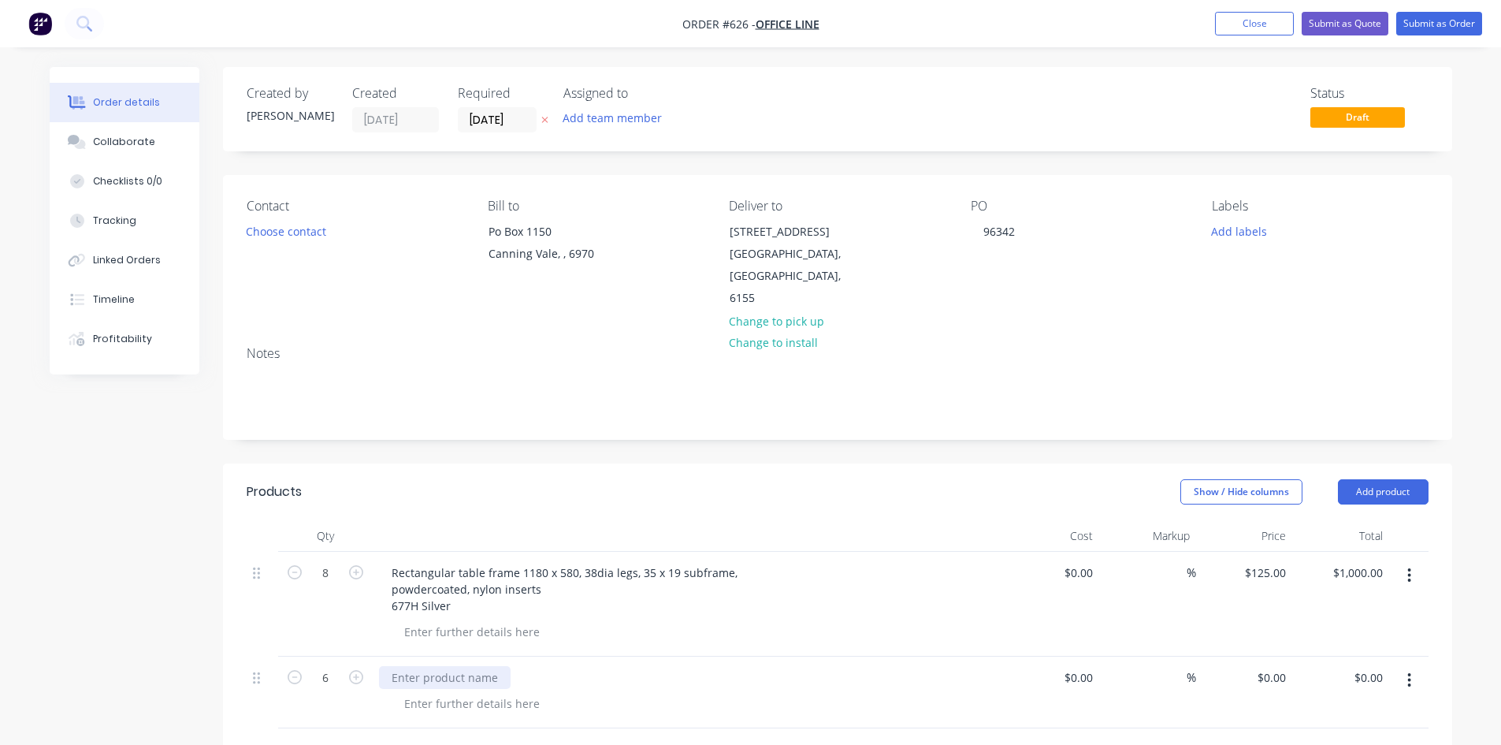
paste div
click at [1274, 666] on div "0 $0.00" at bounding box center [1274, 677] width 36 height 23
click at [1272, 666] on div "0 $0.00" at bounding box center [1271, 677] width 43 height 23
type input "$125.00"
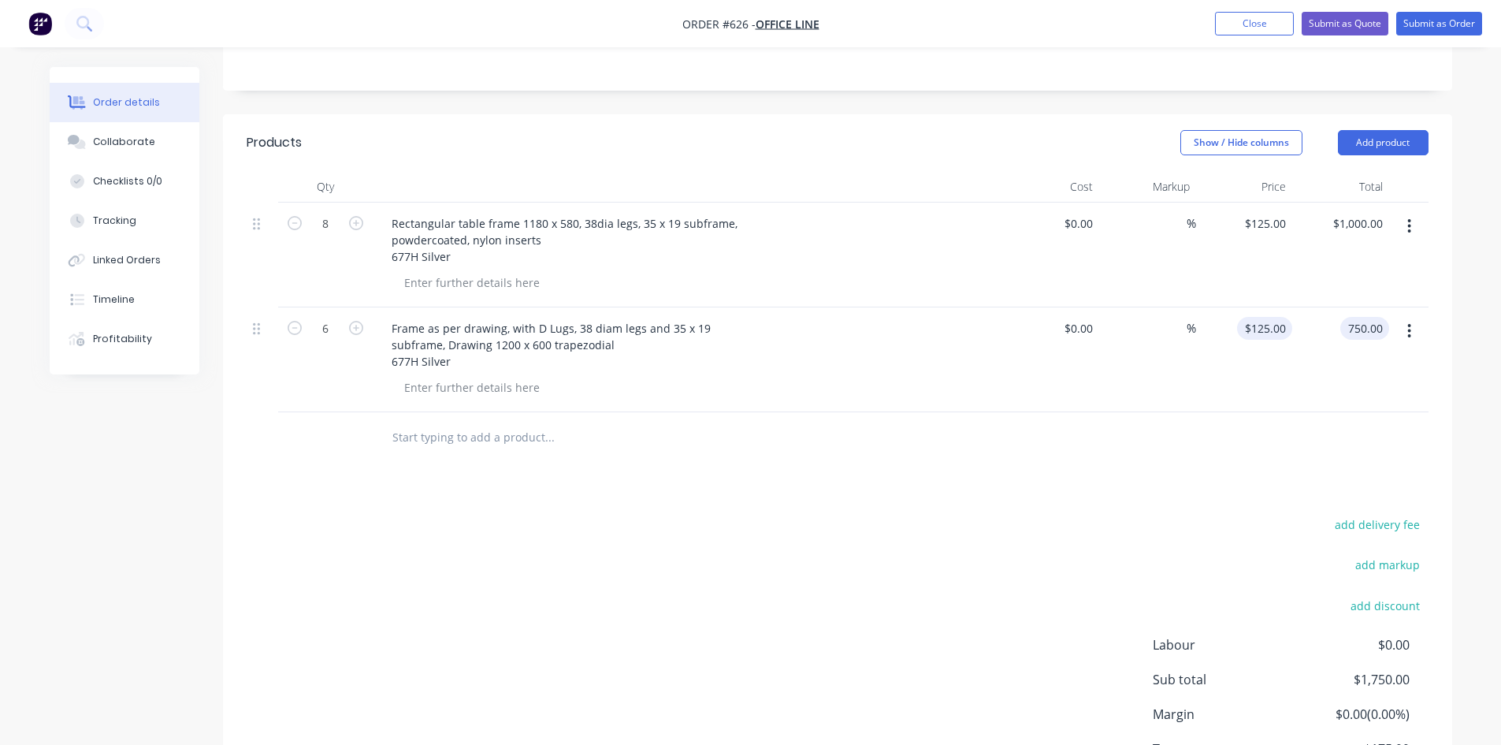
scroll to position [394, 0]
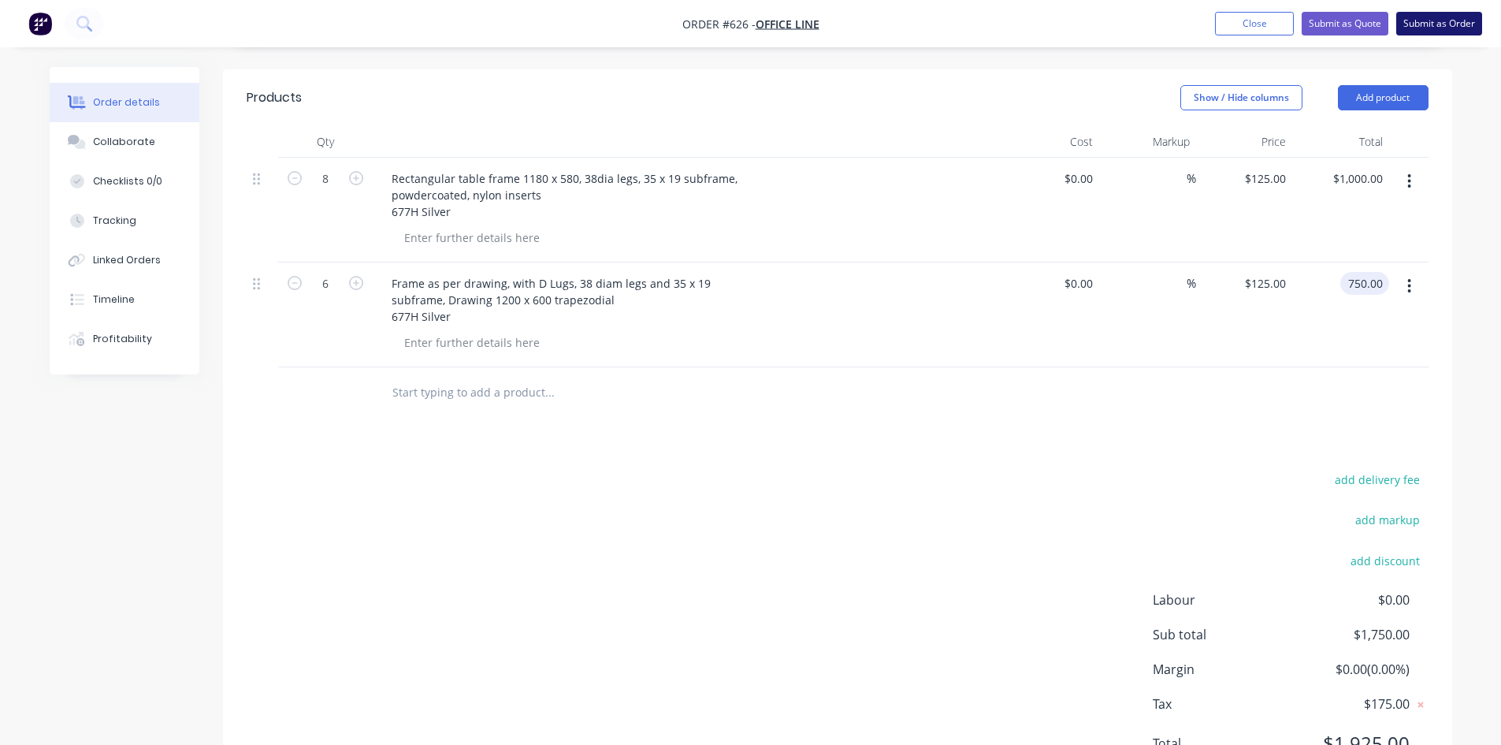
type input "$750.00"
click at [1428, 24] on button "Submit as Order" at bounding box center [1439, 24] width 86 height 24
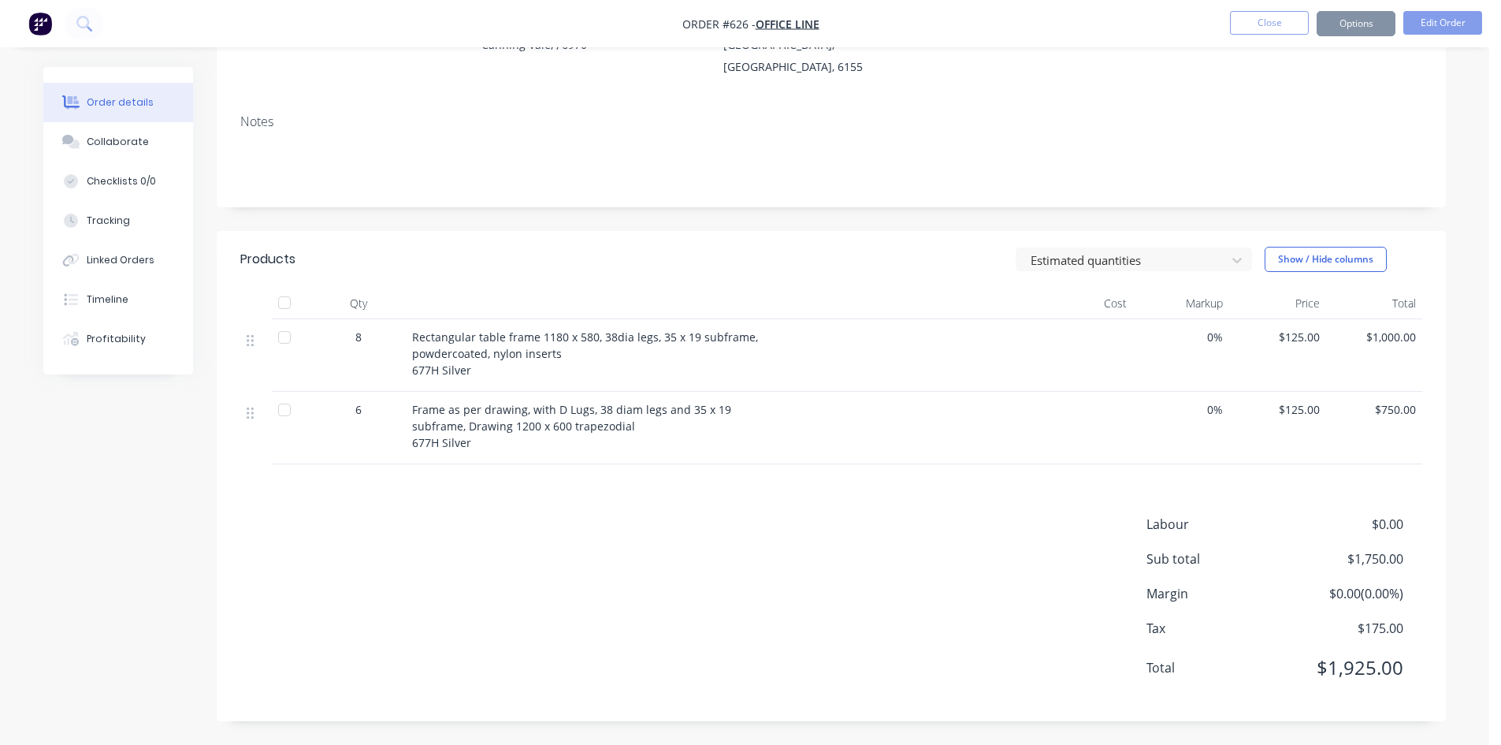
scroll to position [0, 0]
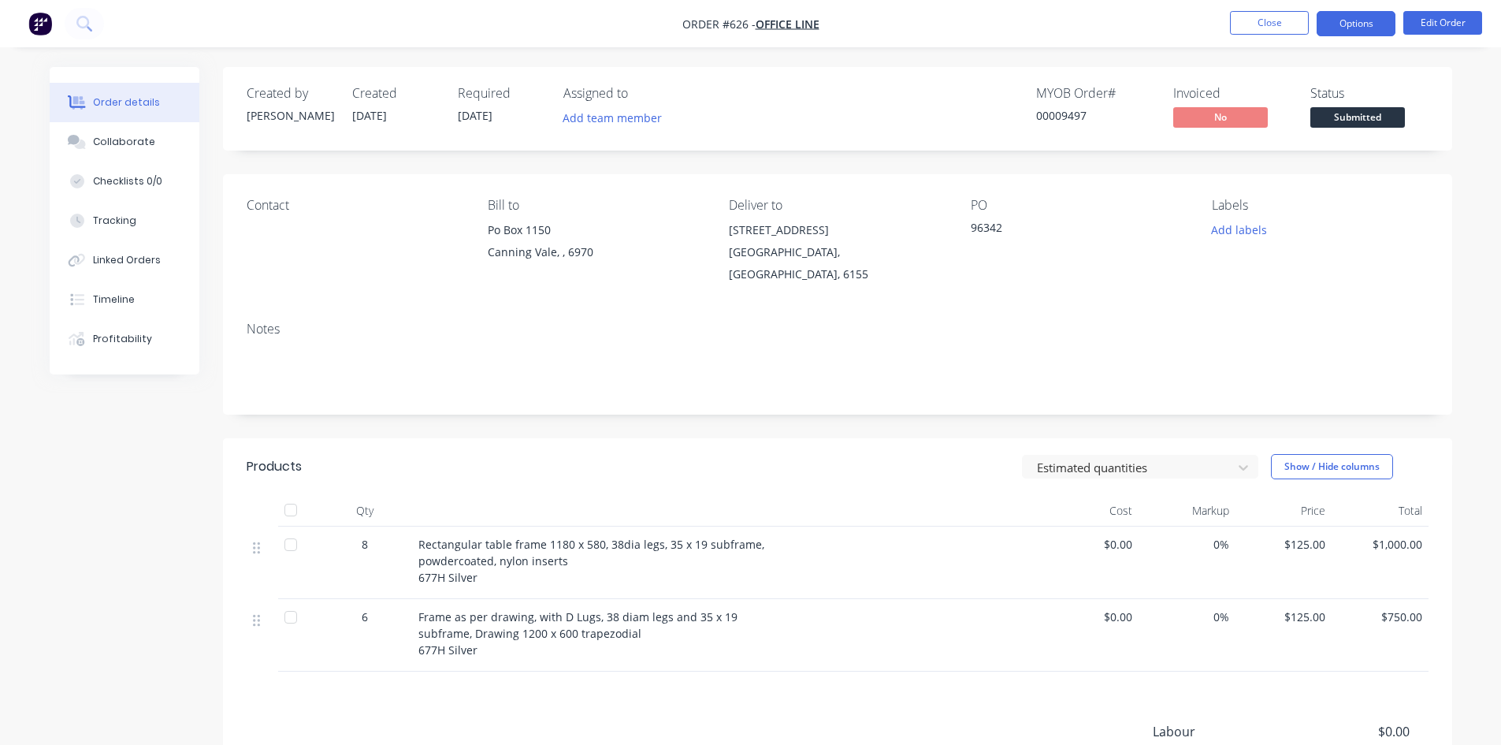
click at [1345, 30] on button "Options" at bounding box center [1356, 23] width 79 height 25
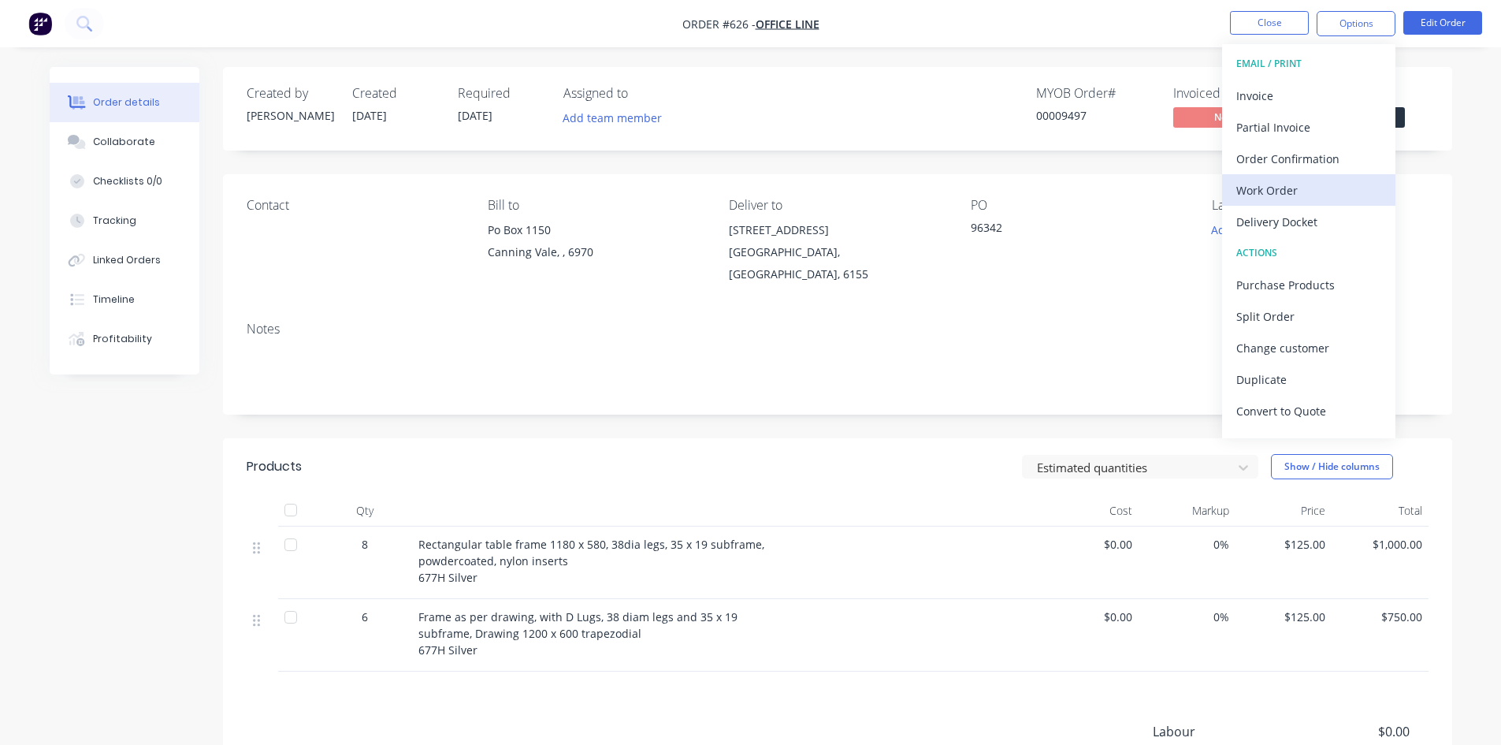
click at [1314, 191] on div "Work Order" at bounding box center [1308, 190] width 145 height 23
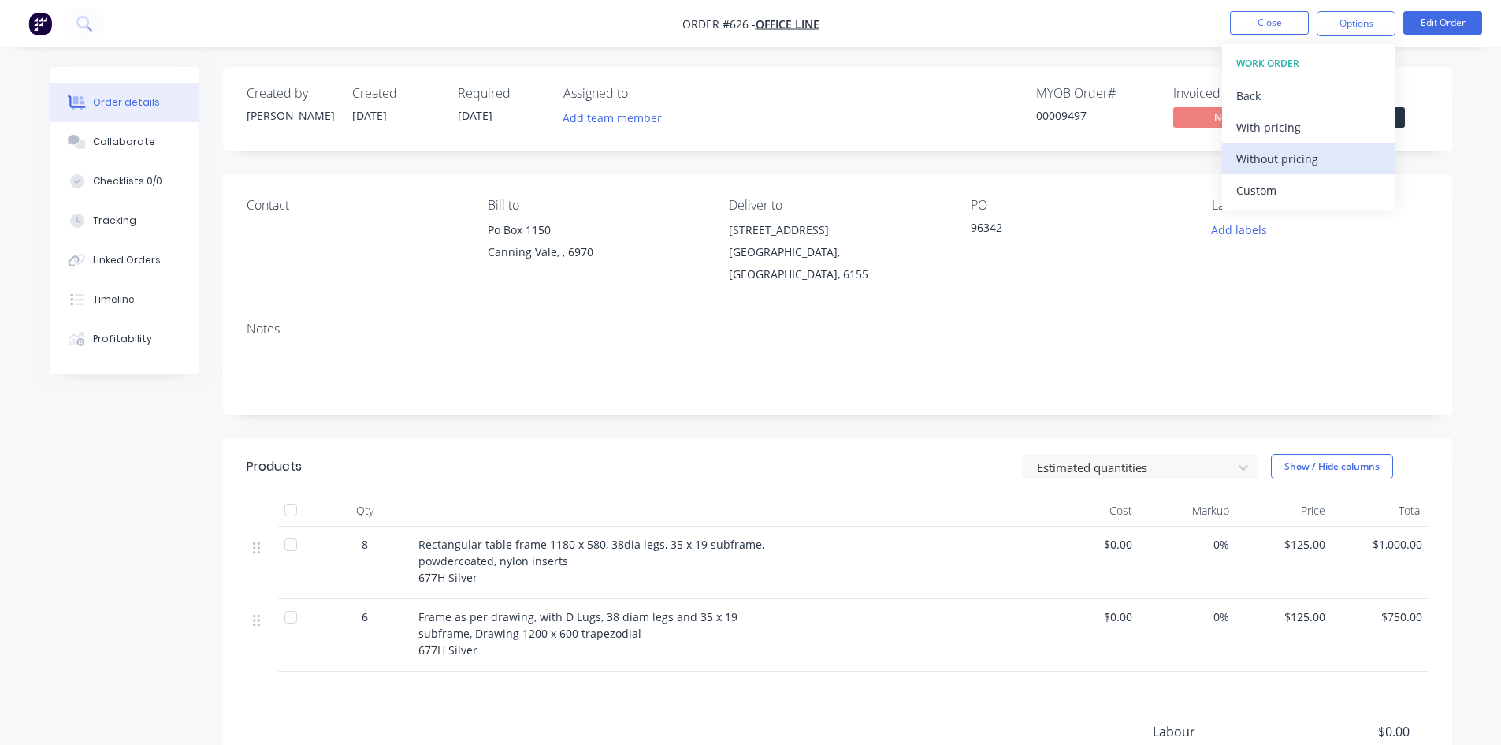
click at [1316, 165] on div "Without pricing" at bounding box center [1308, 158] width 145 height 23
